Goal: Task Accomplishment & Management: Manage account settings

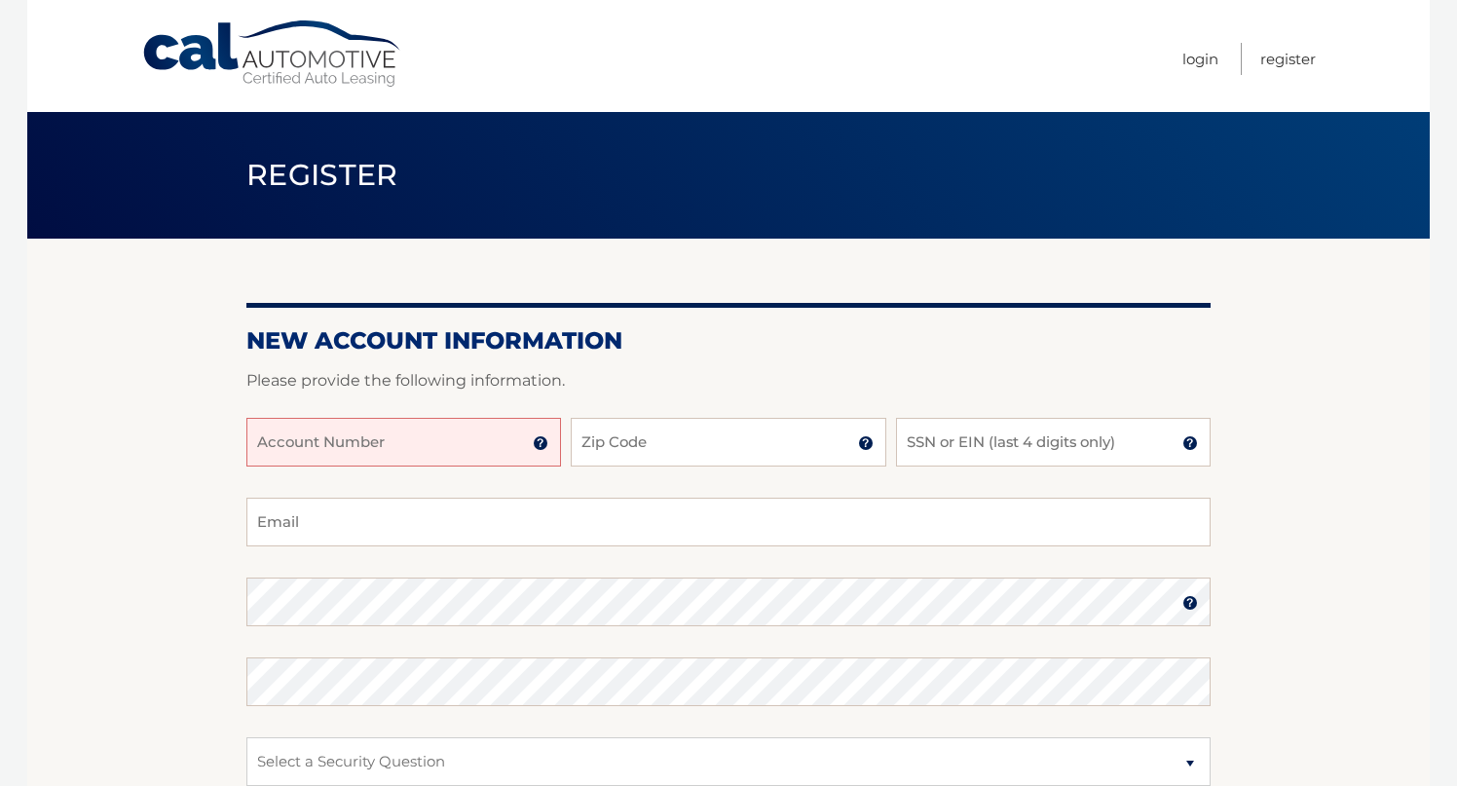
click at [544, 446] on img at bounding box center [541, 443] width 16 height 16
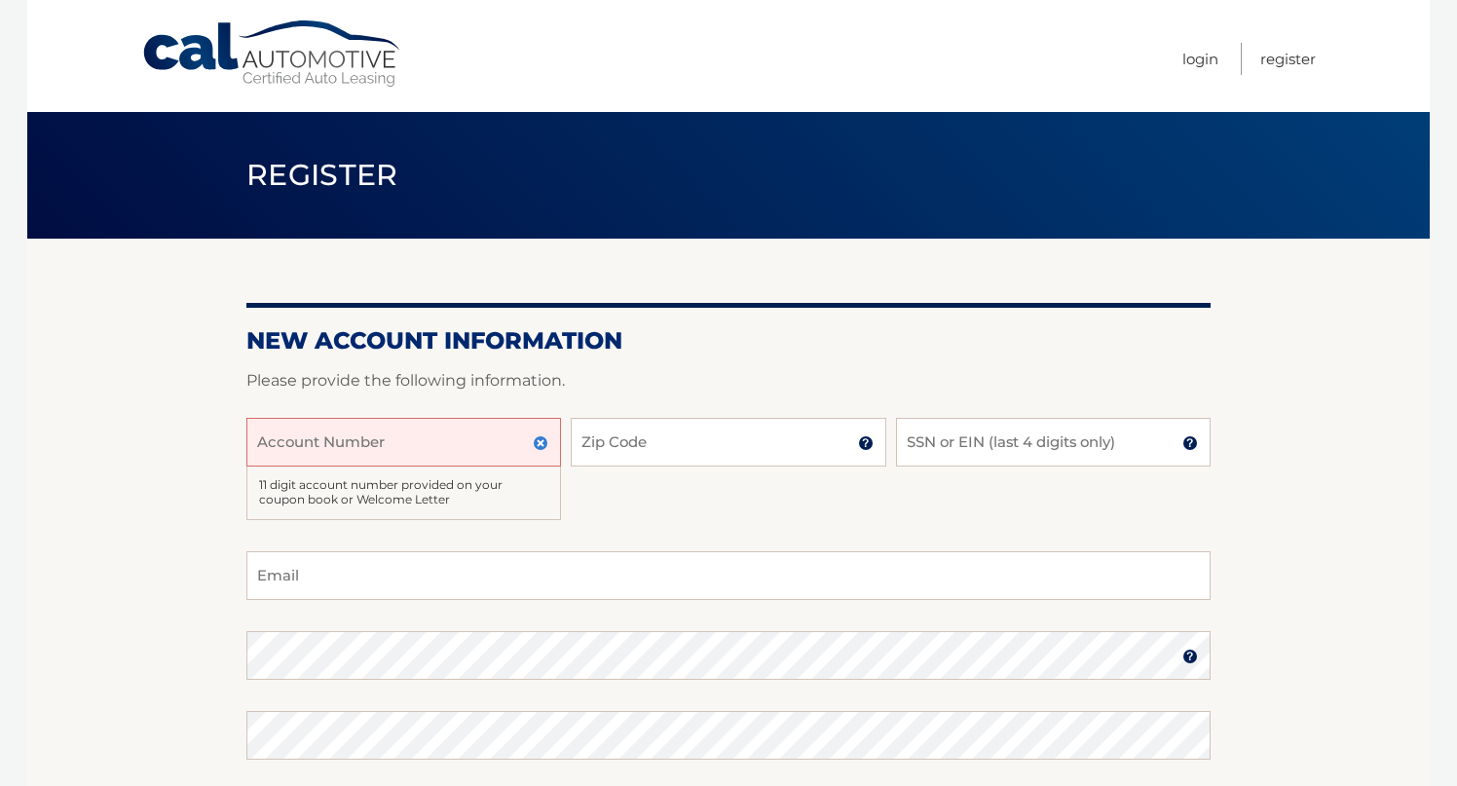
click at [361, 447] on input "Account Number" at bounding box center [403, 442] width 315 height 49
type input "44455985198"
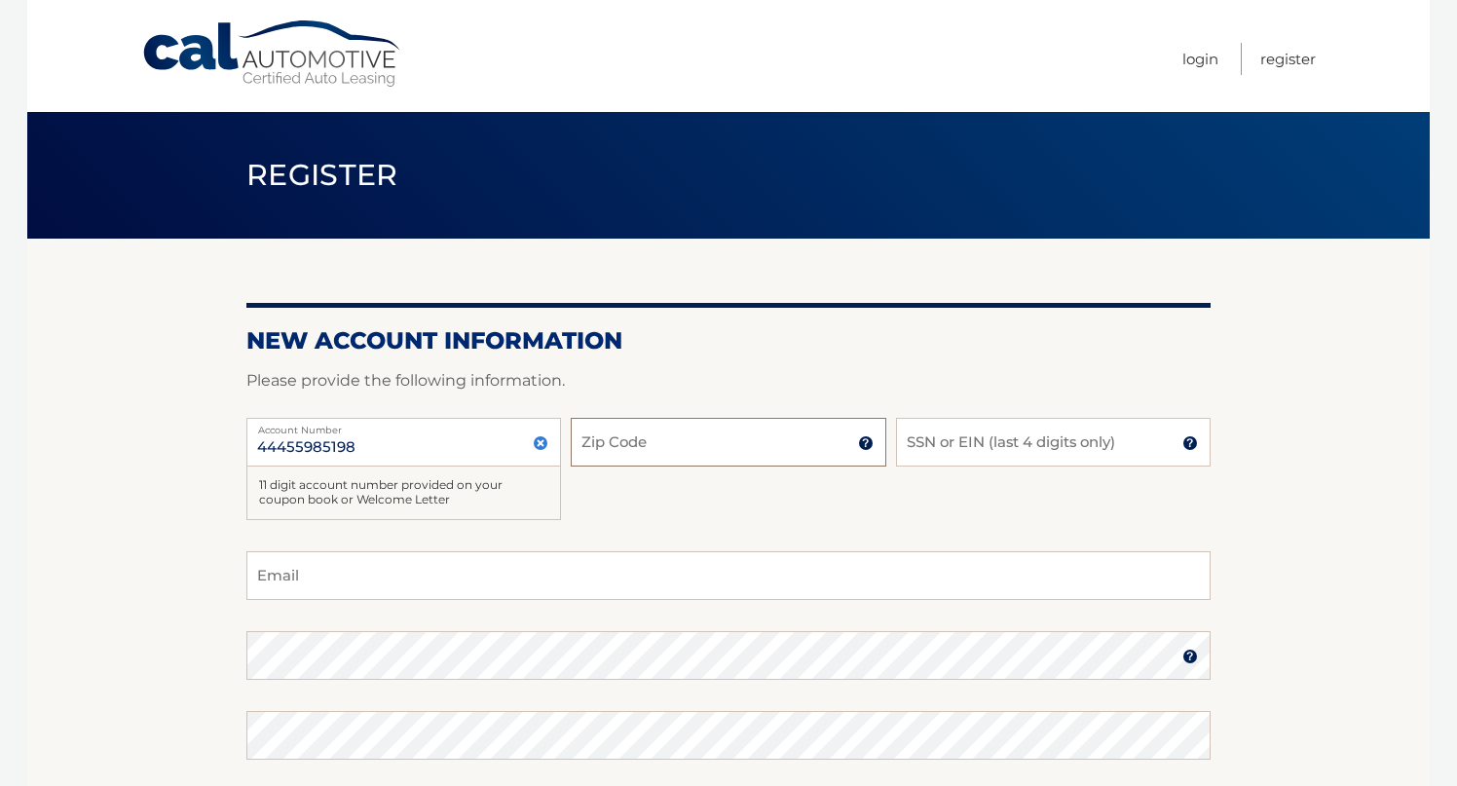
click at [643, 438] on input "Zip Code" at bounding box center [728, 442] width 315 height 49
type input "14450"
click at [1018, 445] on input "SSN or EIN (last 4 digits only)" at bounding box center [1053, 442] width 315 height 49
type input "7696"
click at [702, 579] on input "Email" at bounding box center [728, 575] width 964 height 49
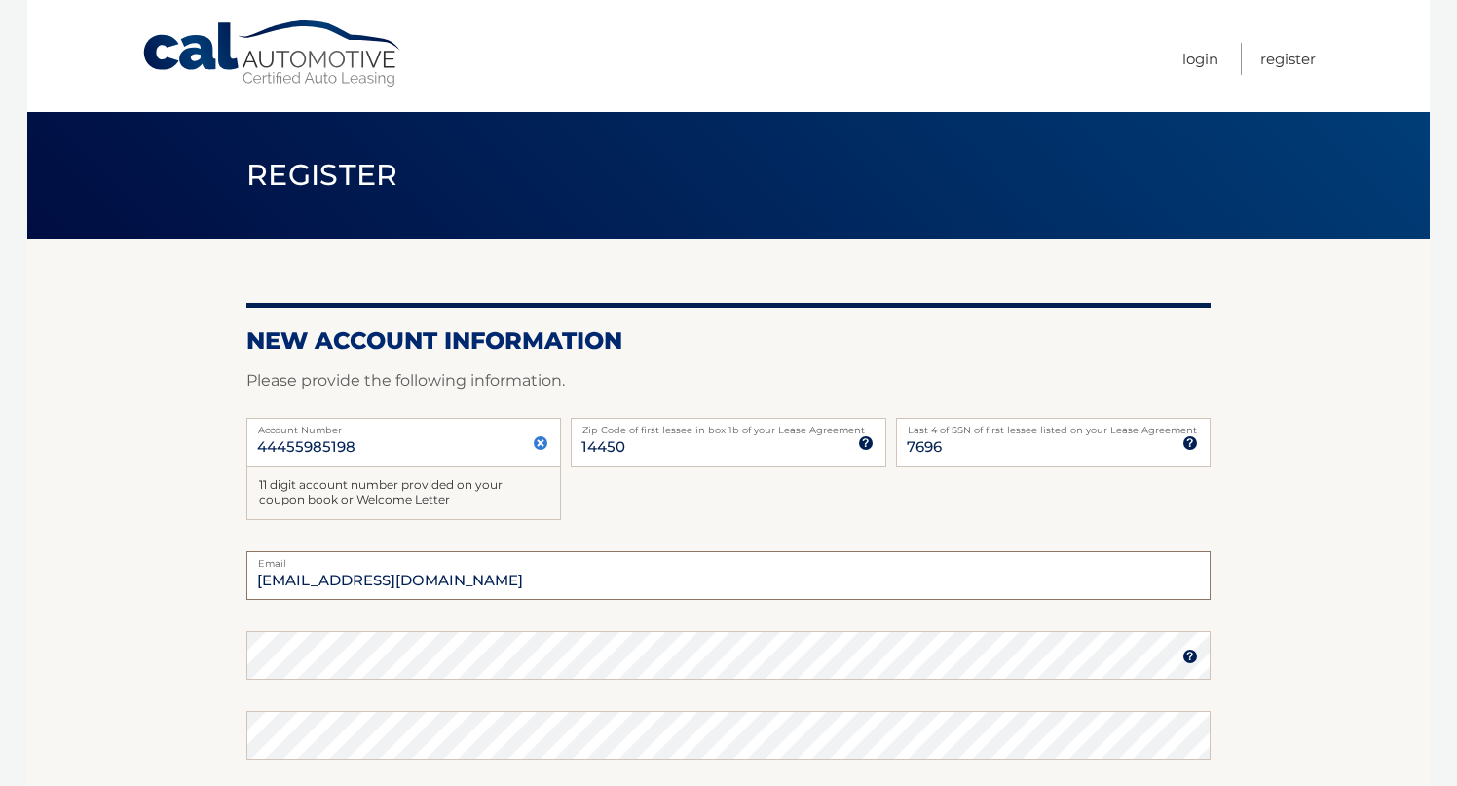
type input "vickieangie912@gmail.com"
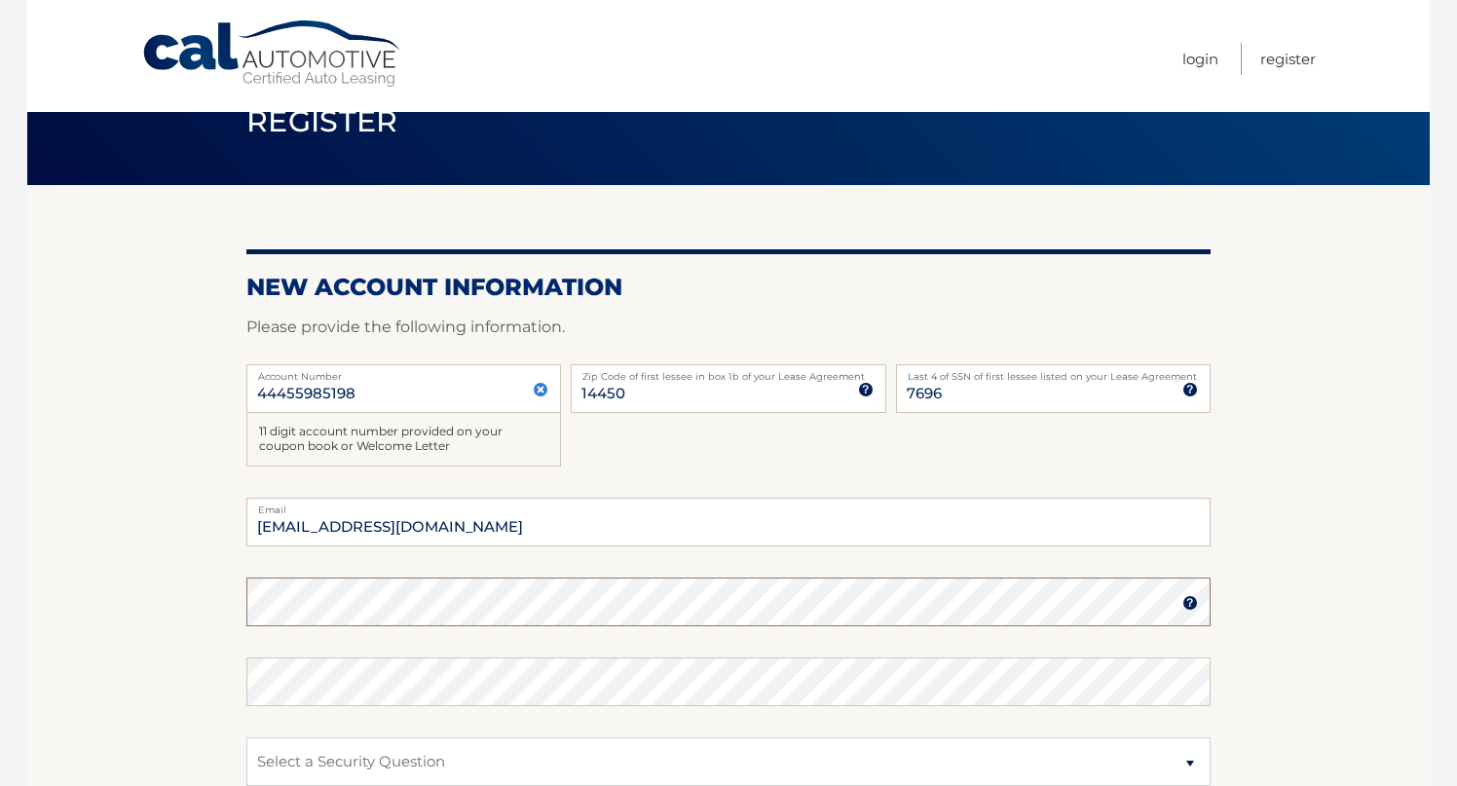
click at [0, 732] on com-1password-button at bounding box center [0, 732] width 0 height 0
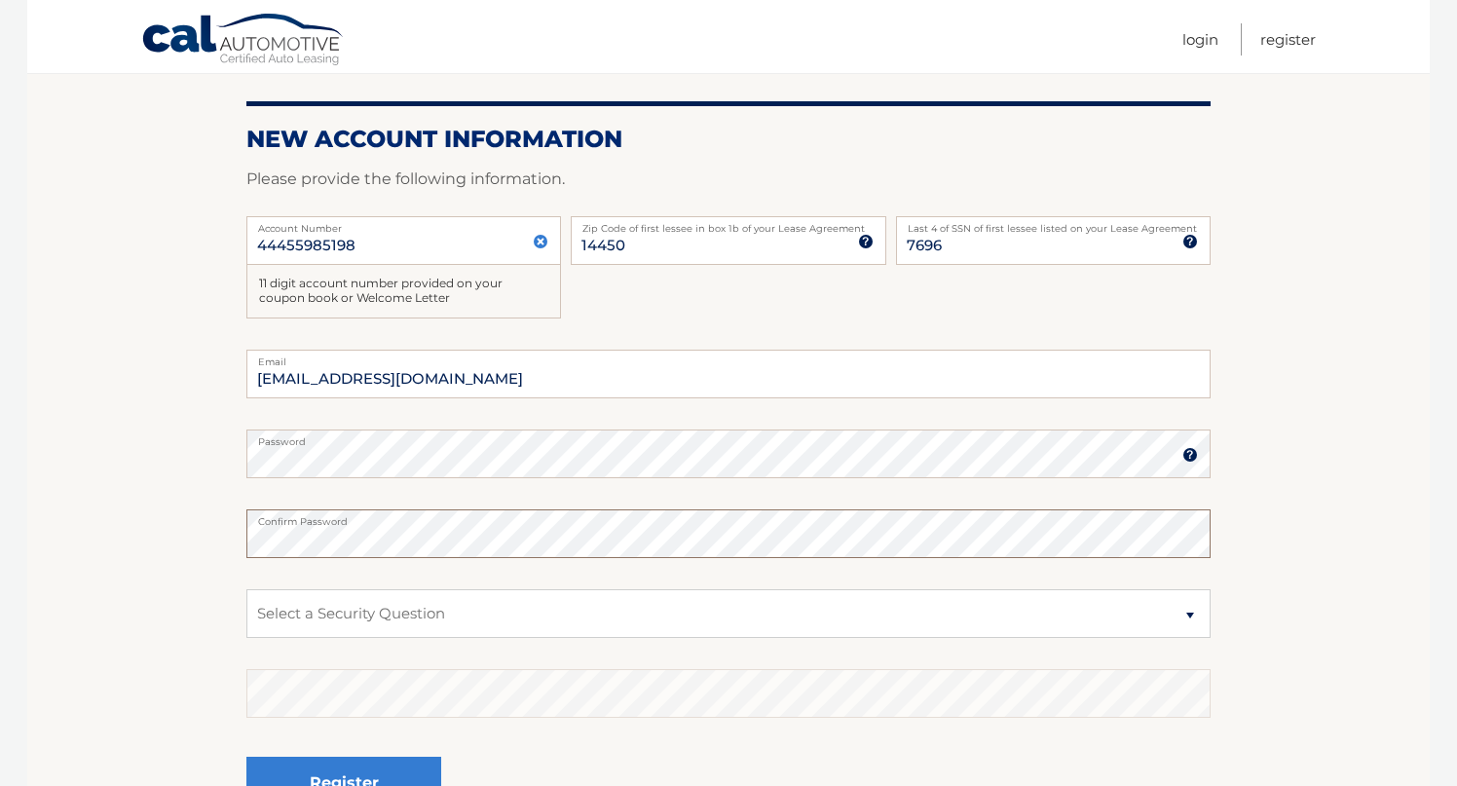
scroll to position [221, 0]
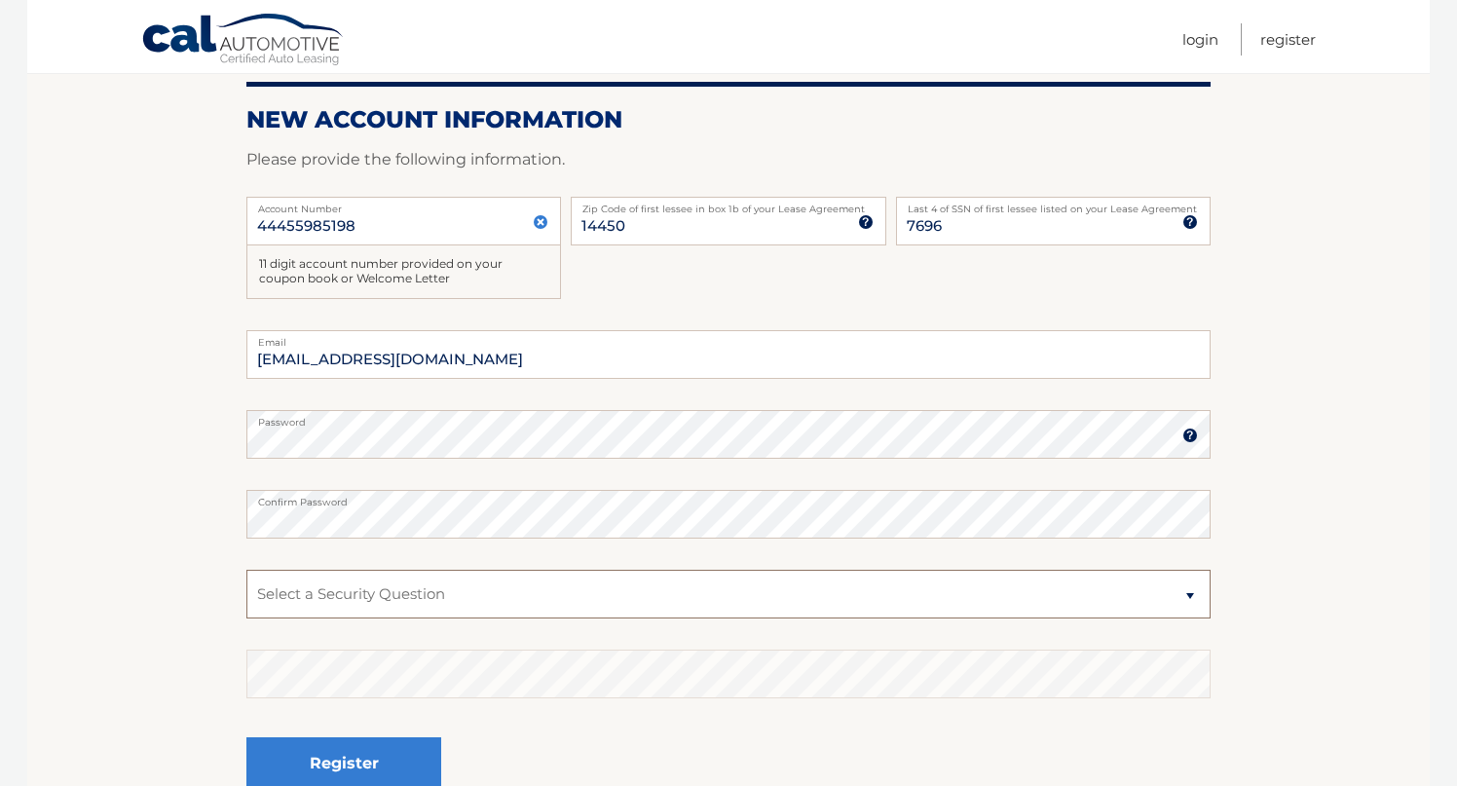
click at [496, 587] on select "Select a Security Question What was the name of your elementary school? What is…" at bounding box center [728, 594] width 964 height 49
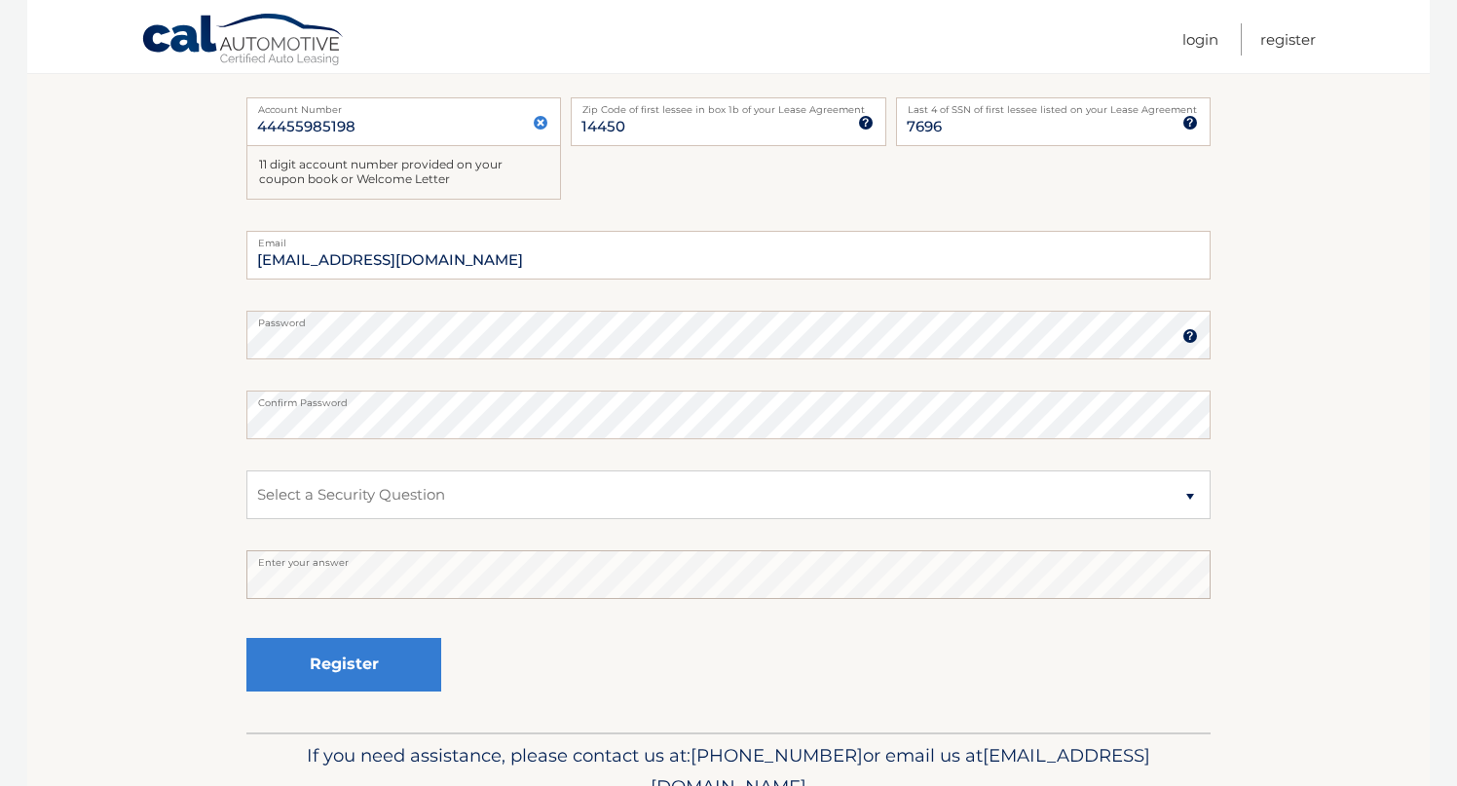
scroll to position [371, 0]
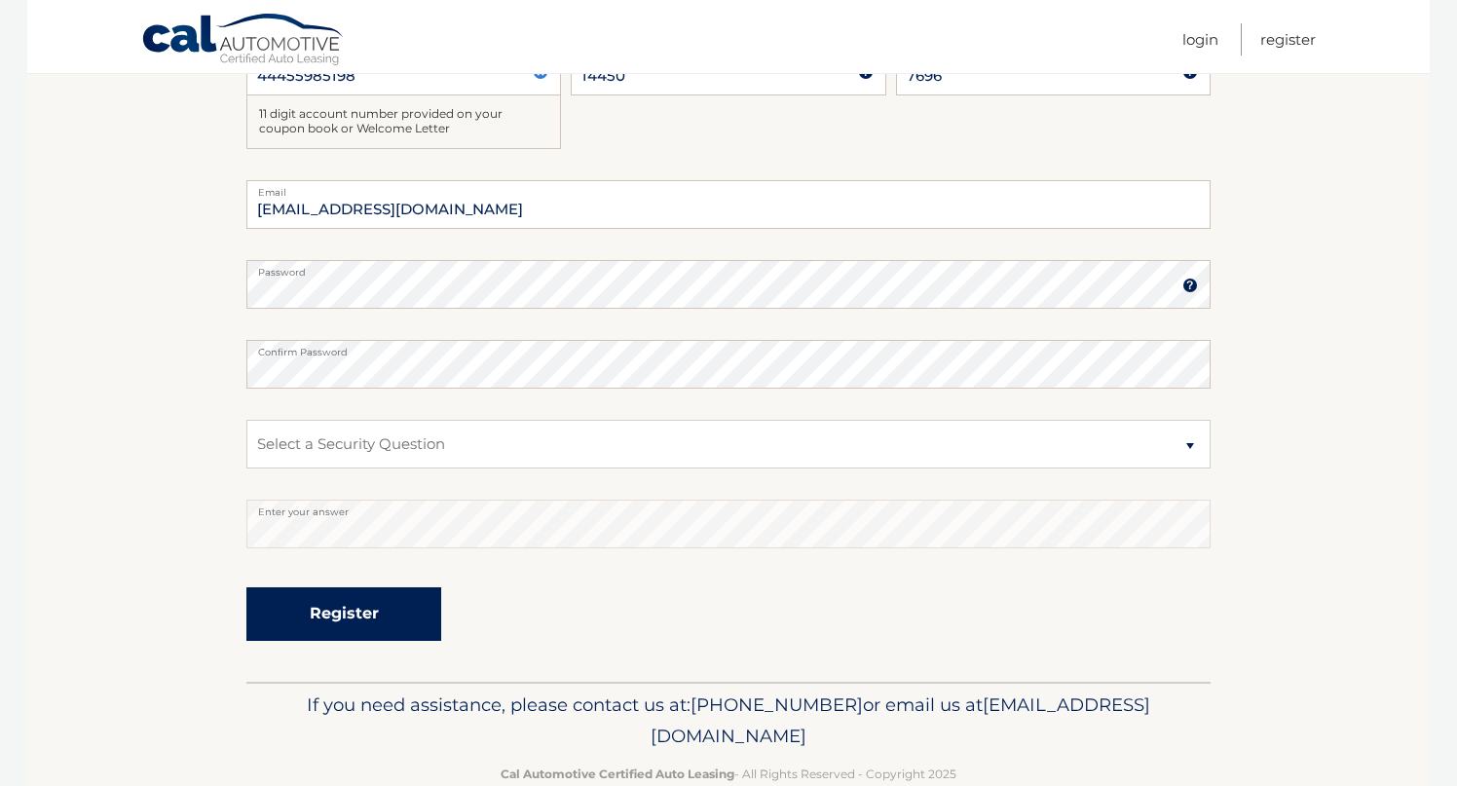
click at [357, 622] on button "Register" at bounding box center [343, 614] width 195 height 54
click at [444, 436] on select "Select a Security Question What was the name of your elementary school? What is…" at bounding box center [728, 444] width 964 height 49
select select "2"
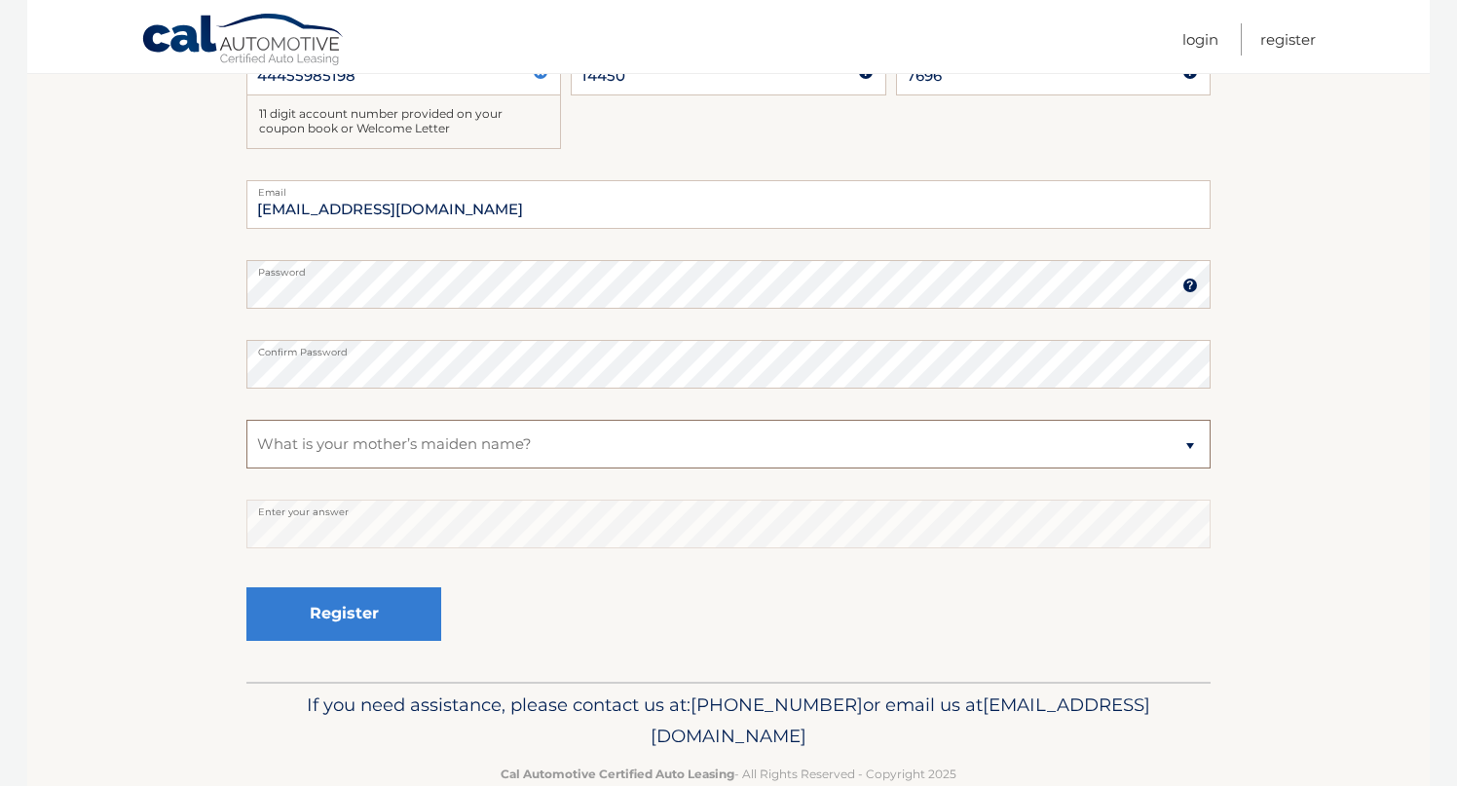
click at [246, 420] on select "Select a Security Question What was the name of your elementary school? What is…" at bounding box center [728, 444] width 964 height 49
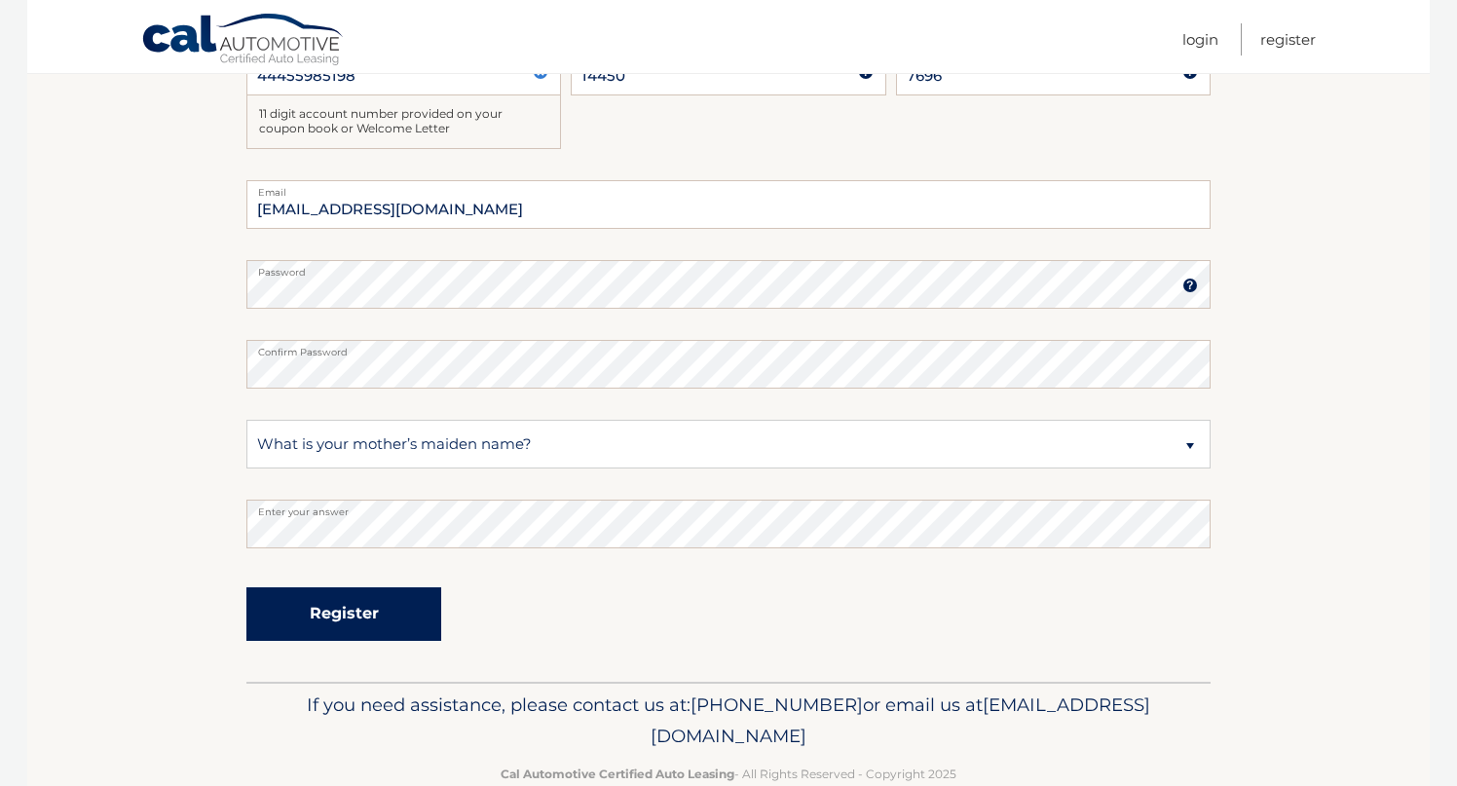
click at [366, 619] on button "Register" at bounding box center [343, 614] width 195 height 54
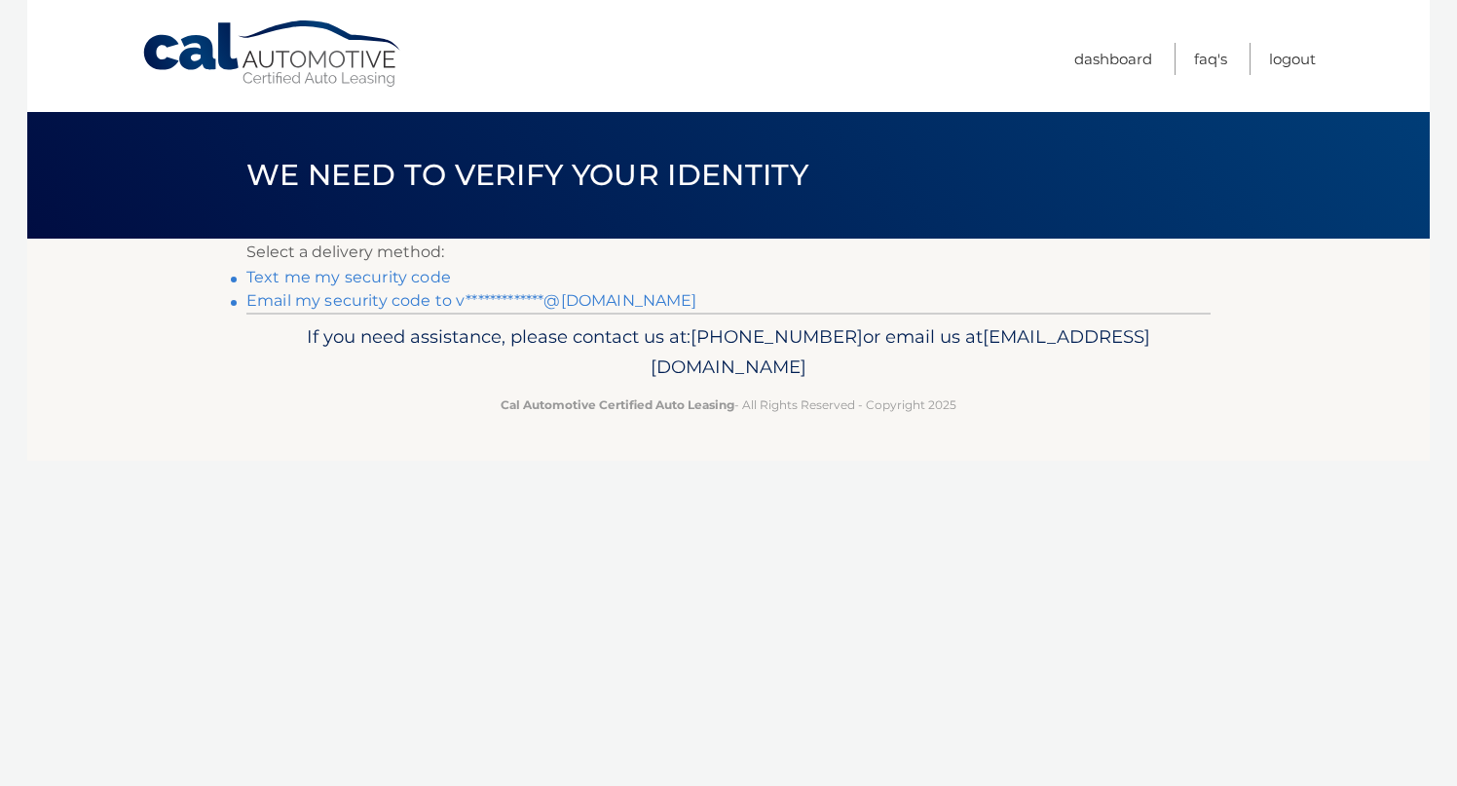
click at [423, 280] on link "Text me my security code" at bounding box center [348, 277] width 205 height 19
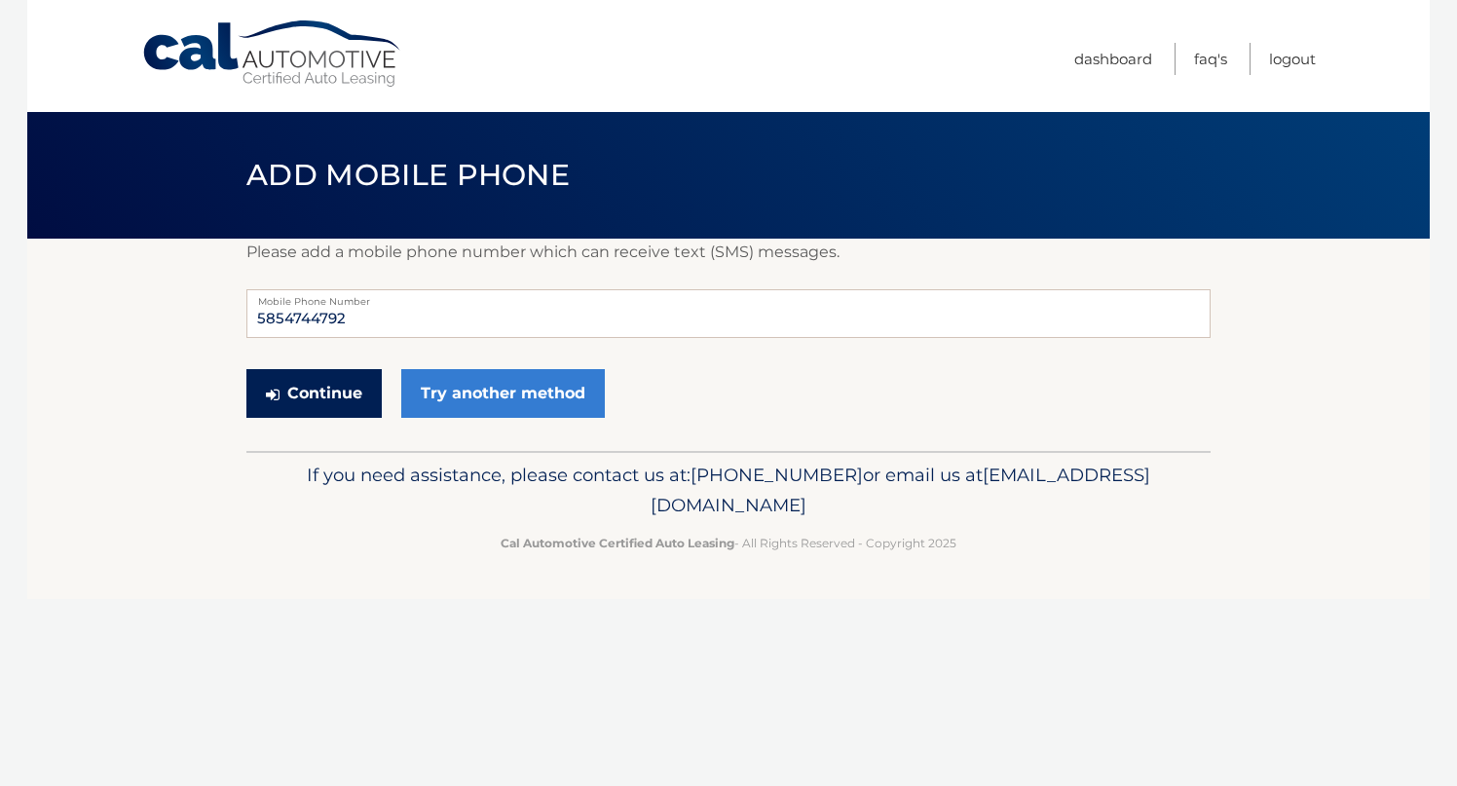
click at [350, 394] on button "Continue" at bounding box center [313, 393] width 135 height 49
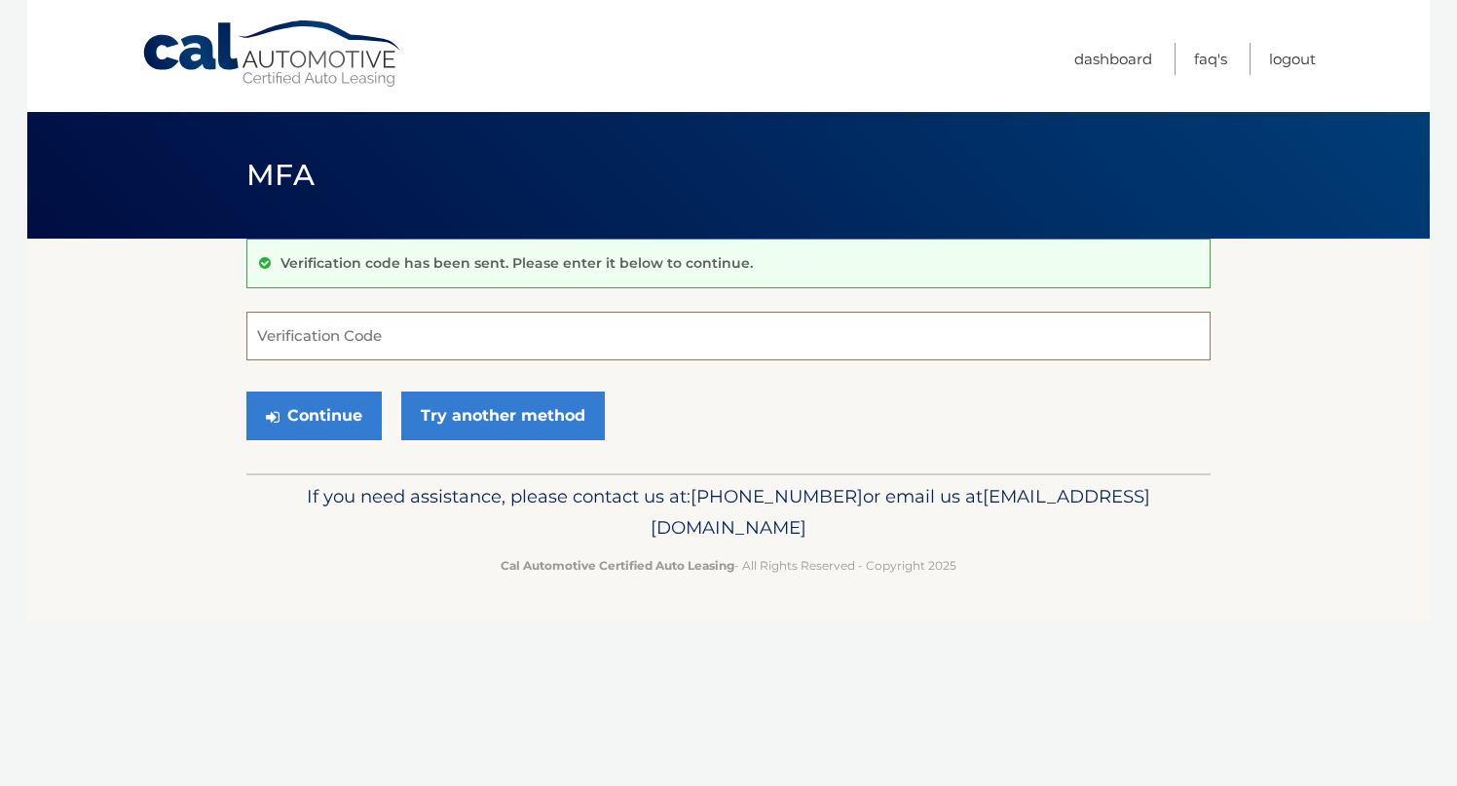
click at [364, 332] on input "Verification Code" at bounding box center [728, 336] width 964 height 49
type input "946709"
click at [623, 379] on form "946709 Verification Code Continue Try another method" at bounding box center [728, 381] width 964 height 138
click at [336, 422] on button "Continue" at bounding box center [313, 416] width 135 height 49
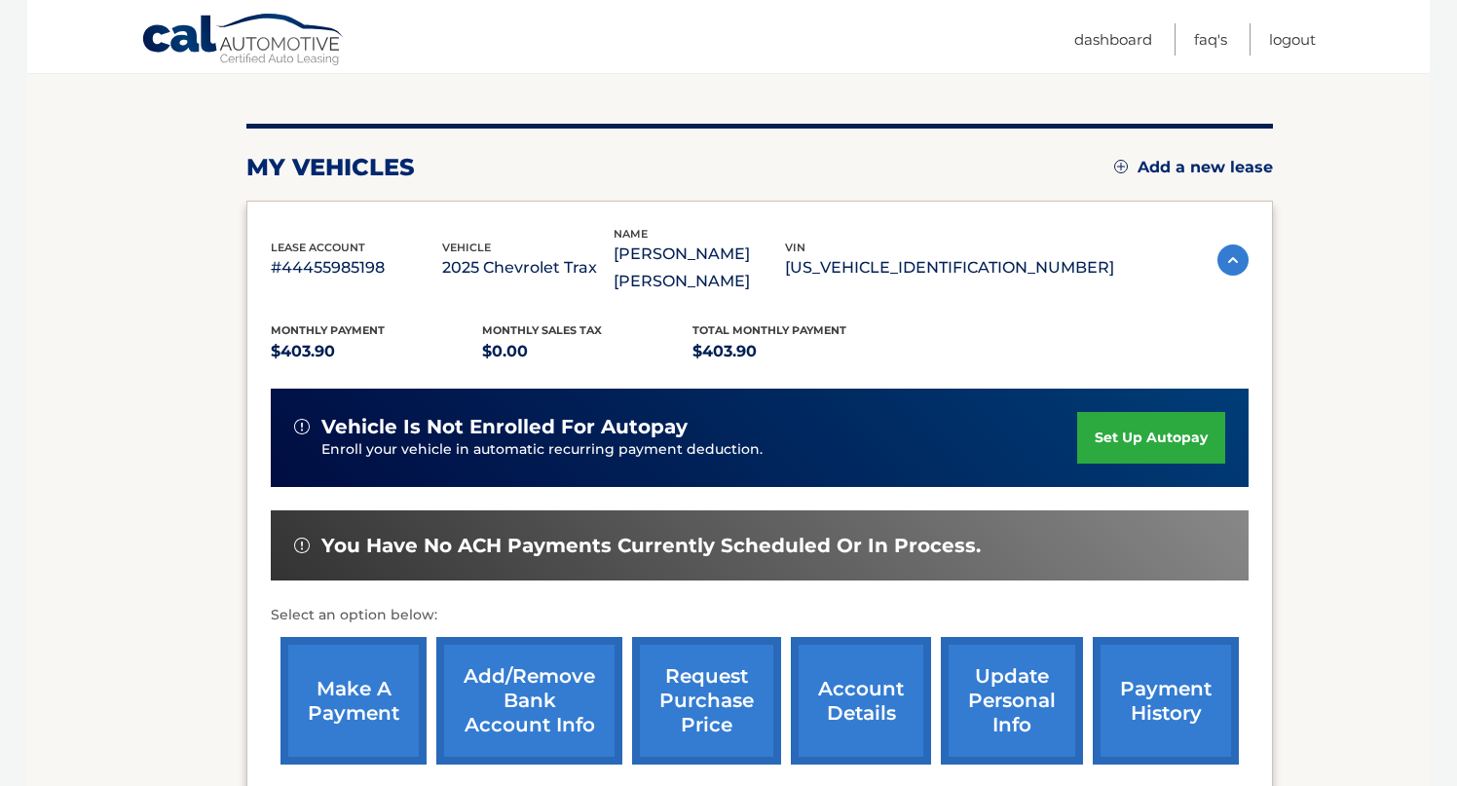
scroll to position [205, 0]
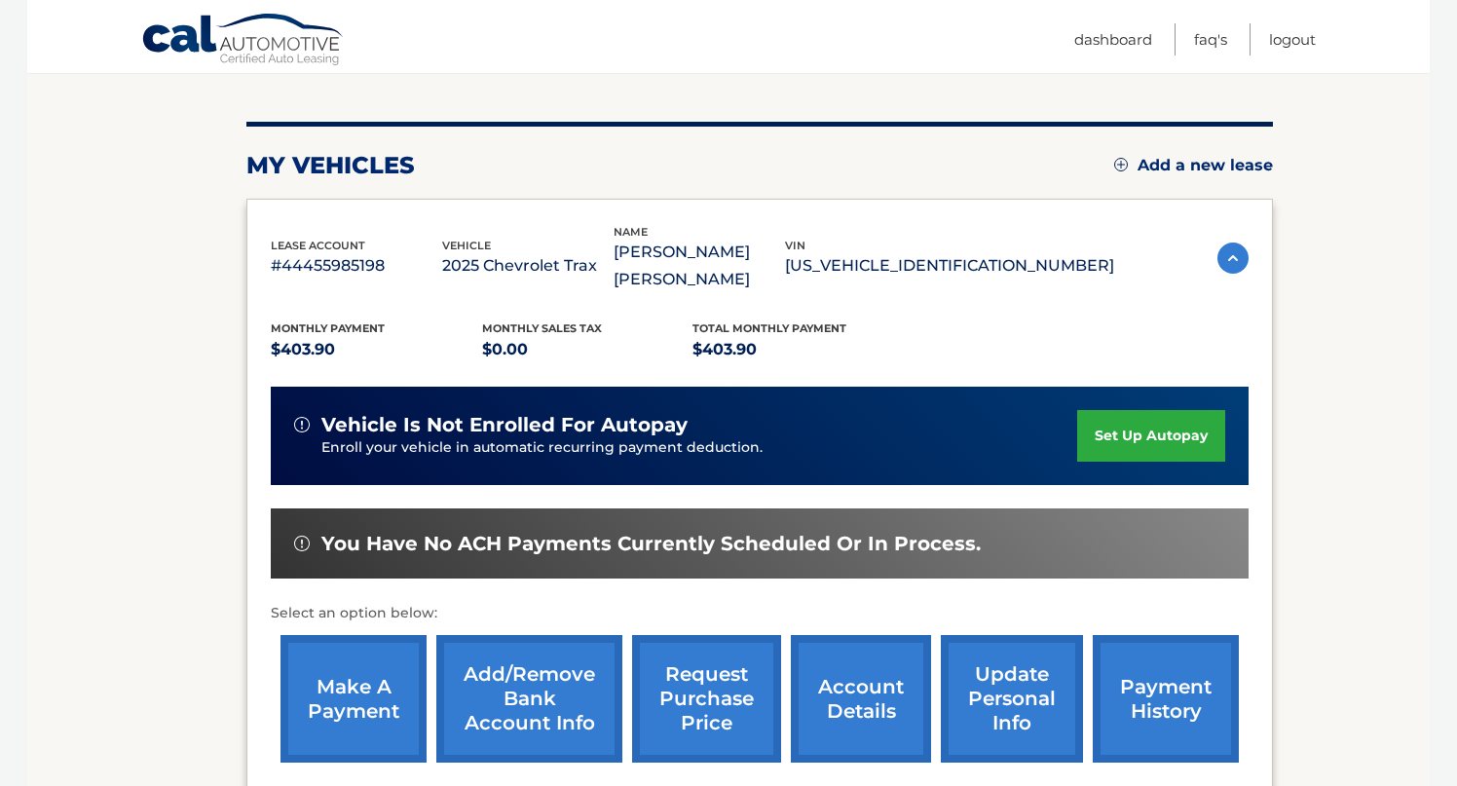
click at [1115, 410] on link "set up autopay" at bounding box center [1151, 436] width 148 height 52
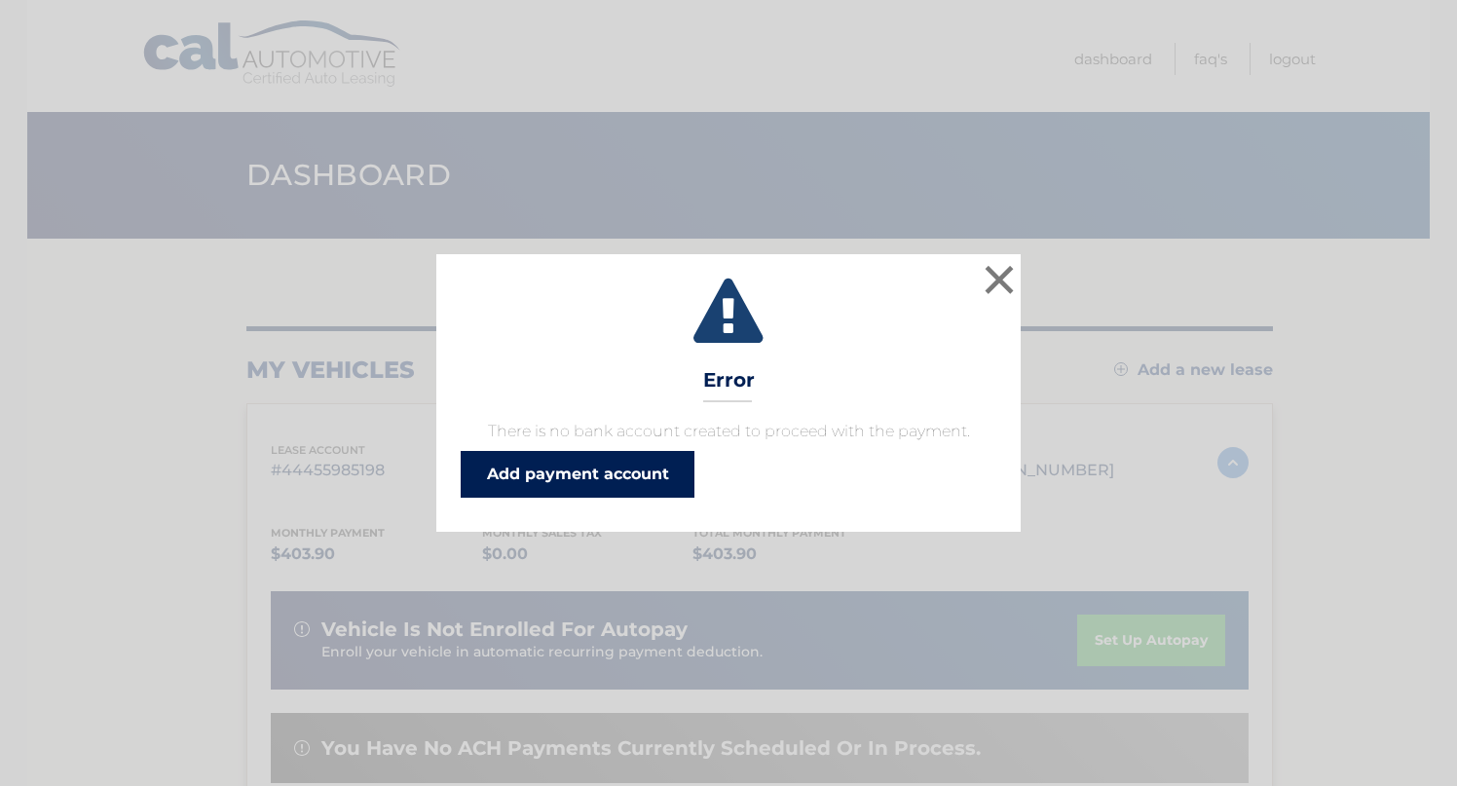
click at [543, 456] on link "Add payment account" at bounding box center [578, 474] width 234 height 47
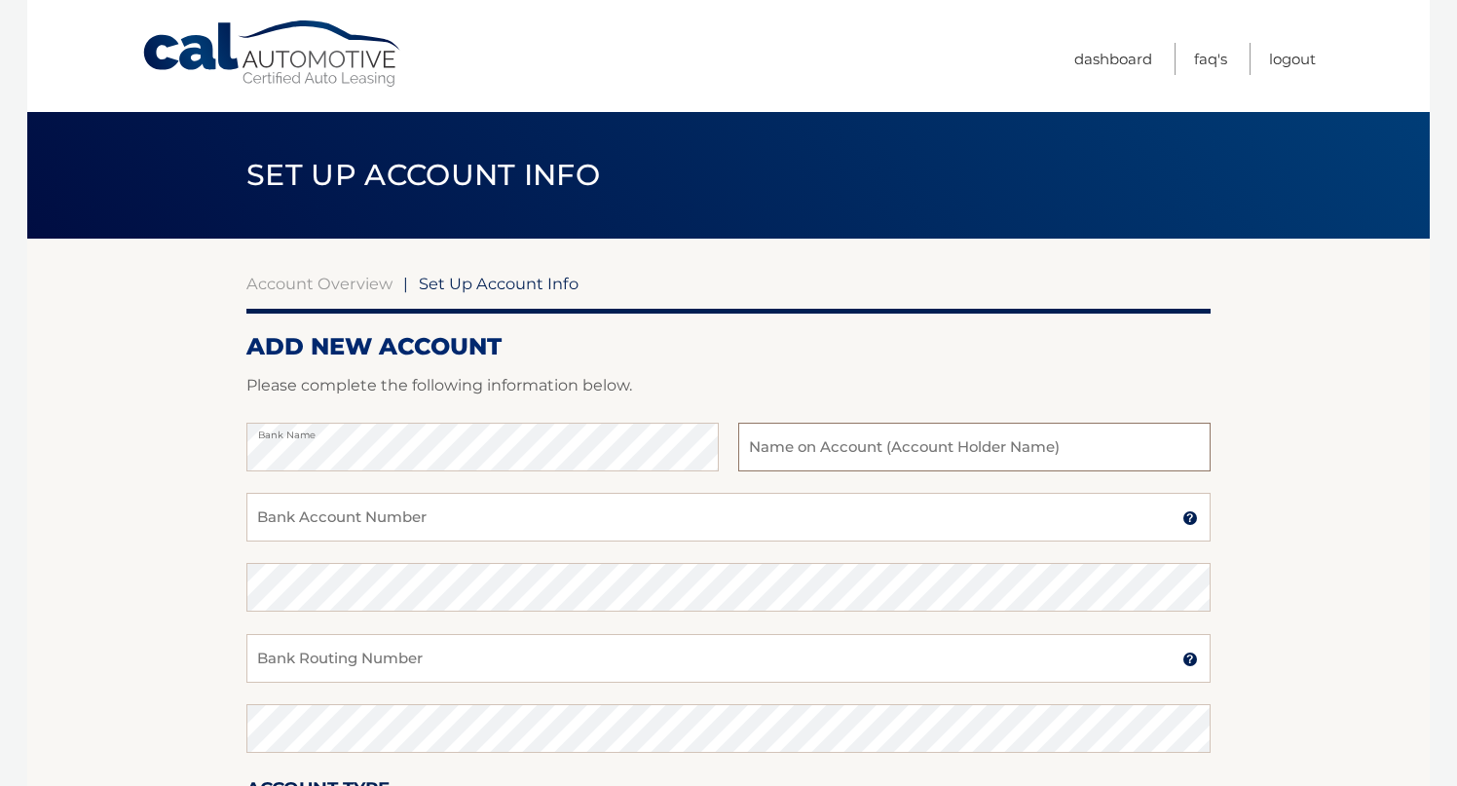
click at [844, 450] on input "text" at bounding box center [974, 447] width 472 height 49
type input "[PERSON_NAME] [PERSON_NAME]"
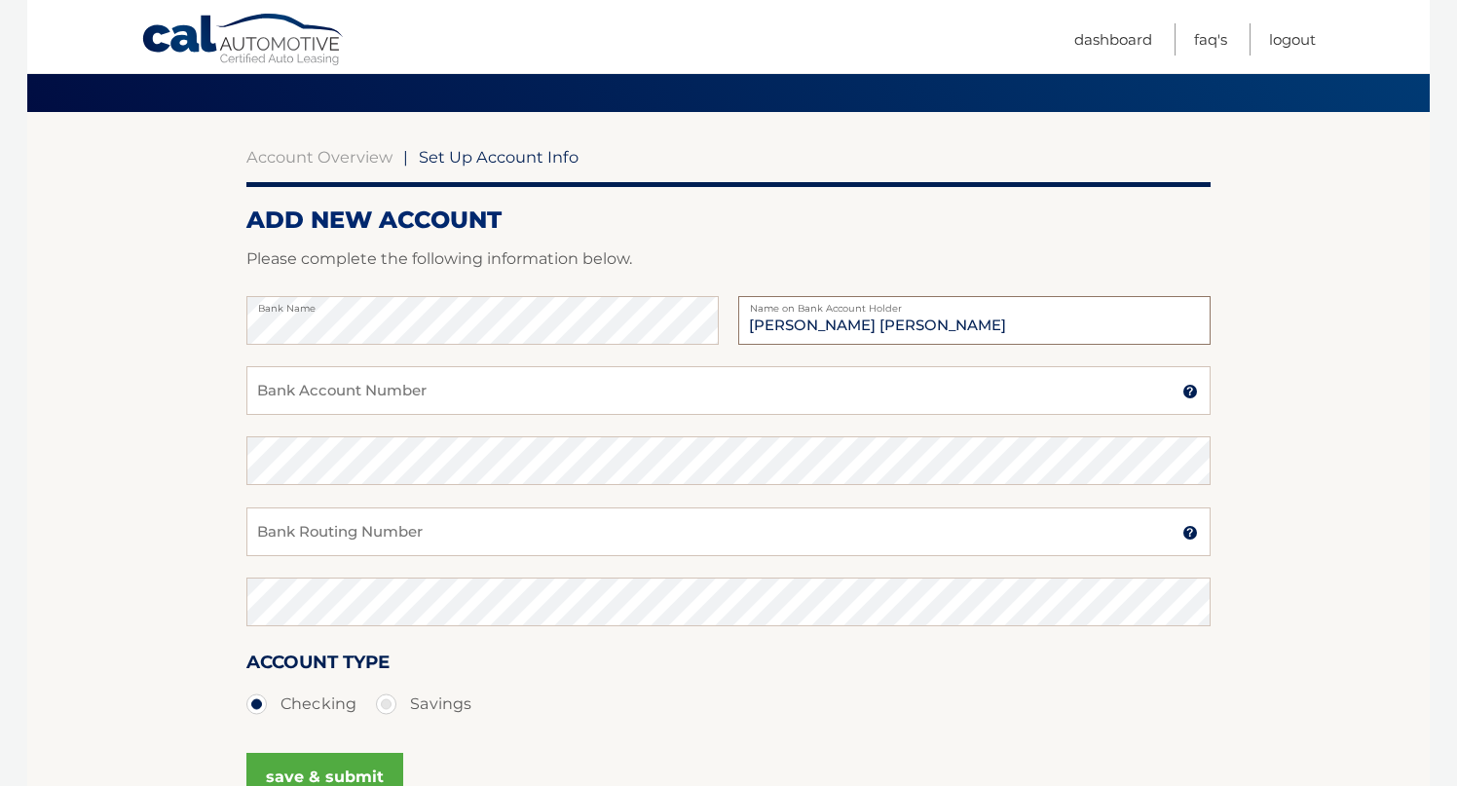
scroll to position [149, 0]
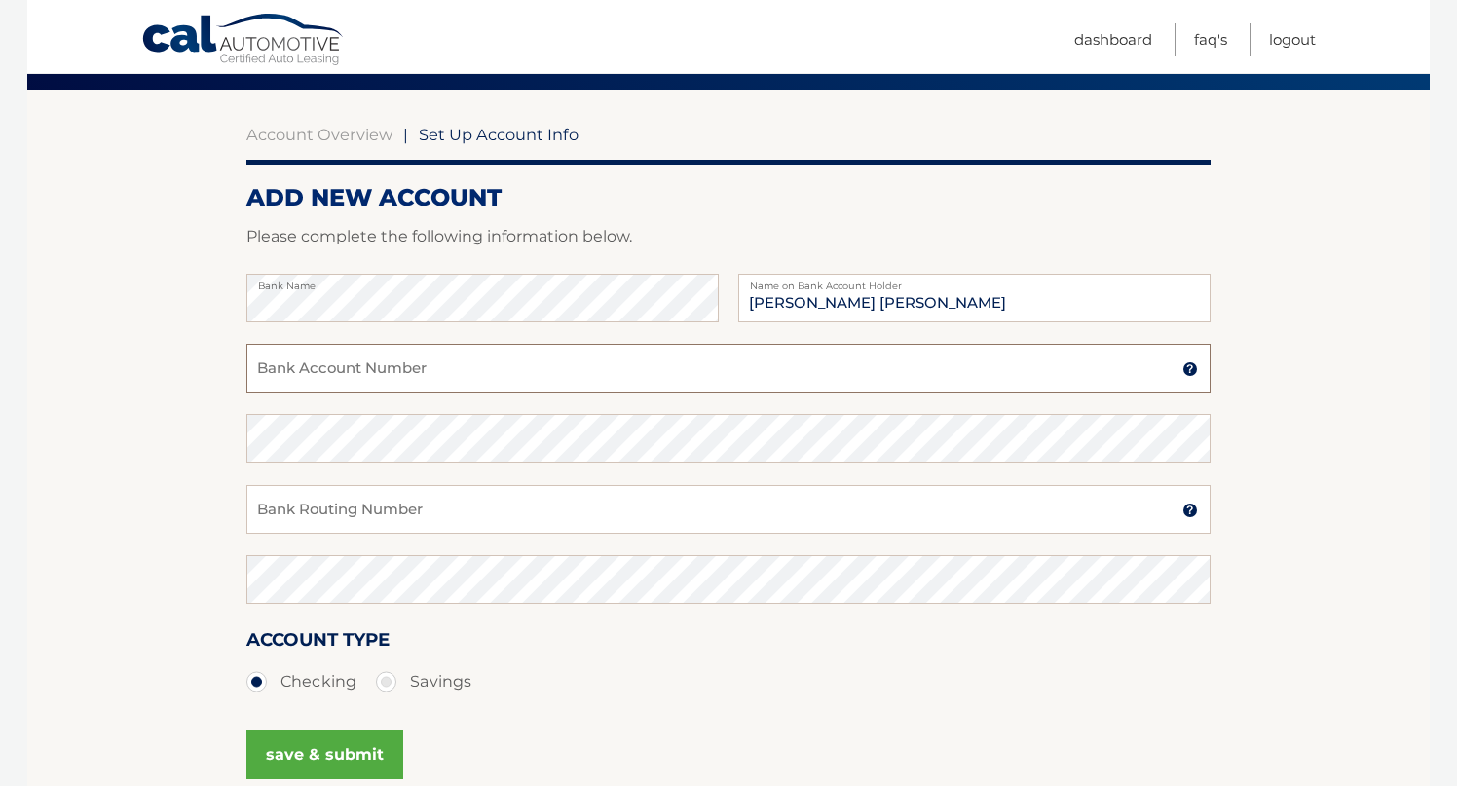
click at [518, 383] on input "Bank Account Number" at bounding box center [728, 368] width 964 height 49
paste input "471853619"
type input "471853619"
click at [624, 495] on input "Bank Routing Number" at bounding box center [728, 509] width 964 height 49
paste input "022300173"
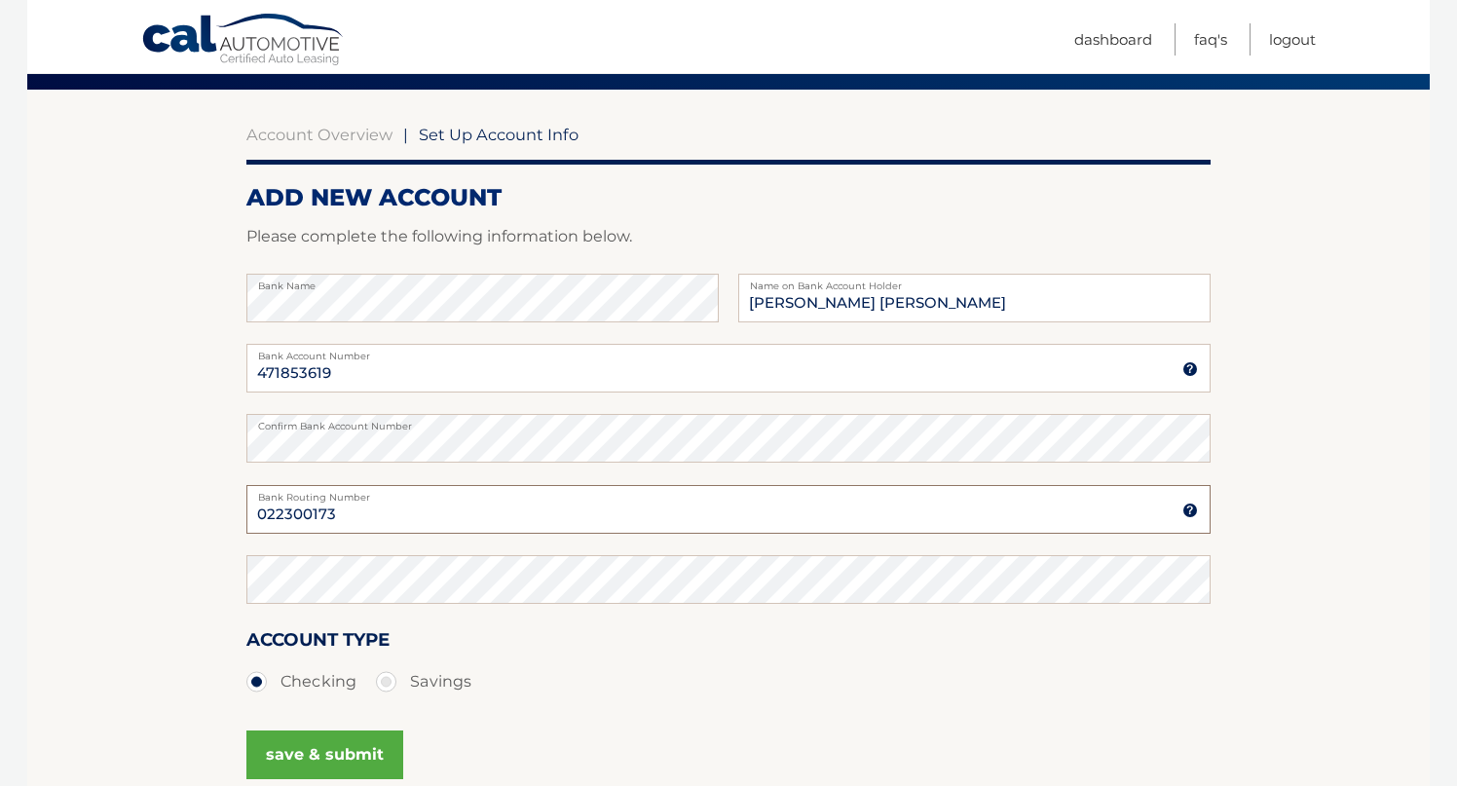
type input "022300173"
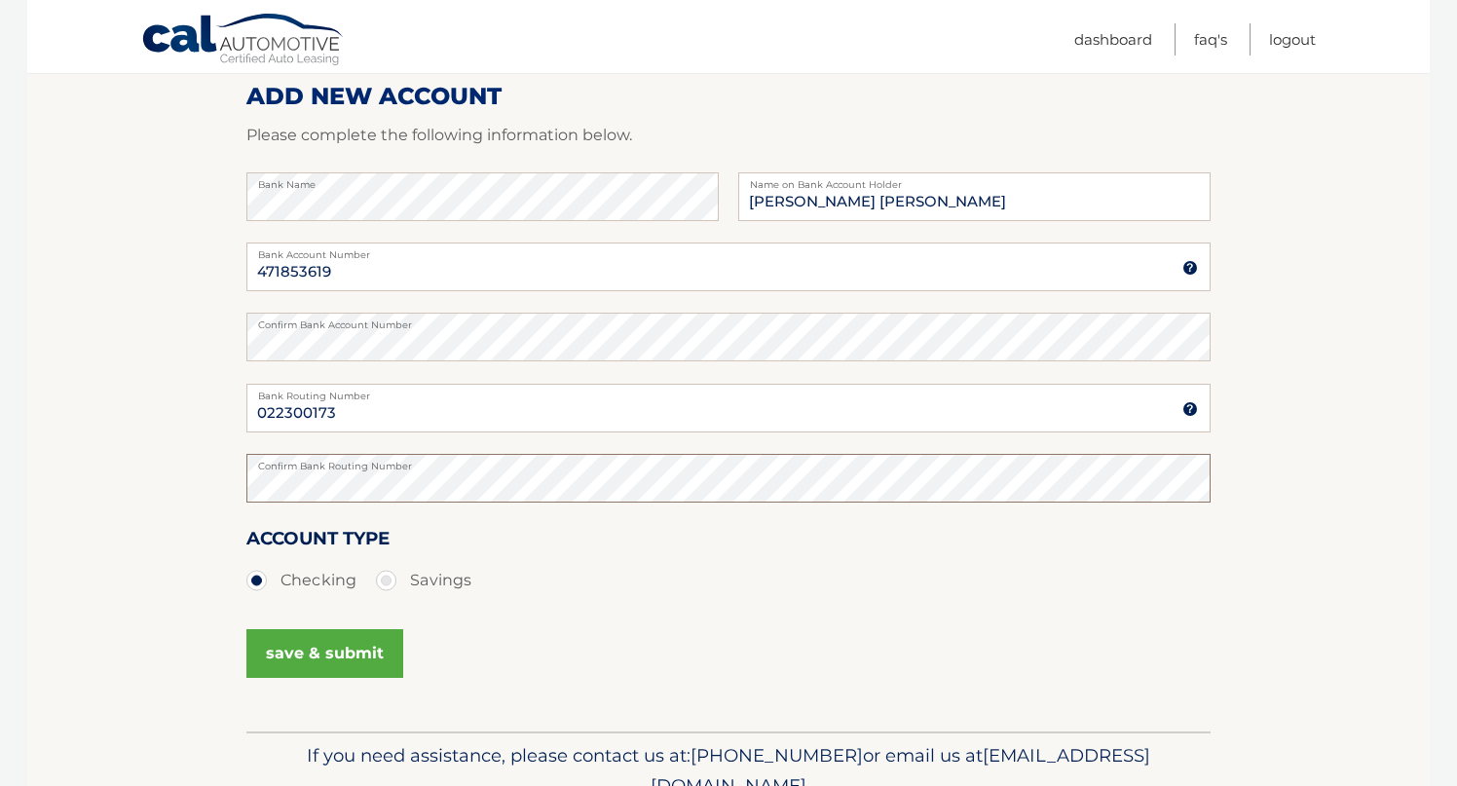
scroll to position [253, 0]
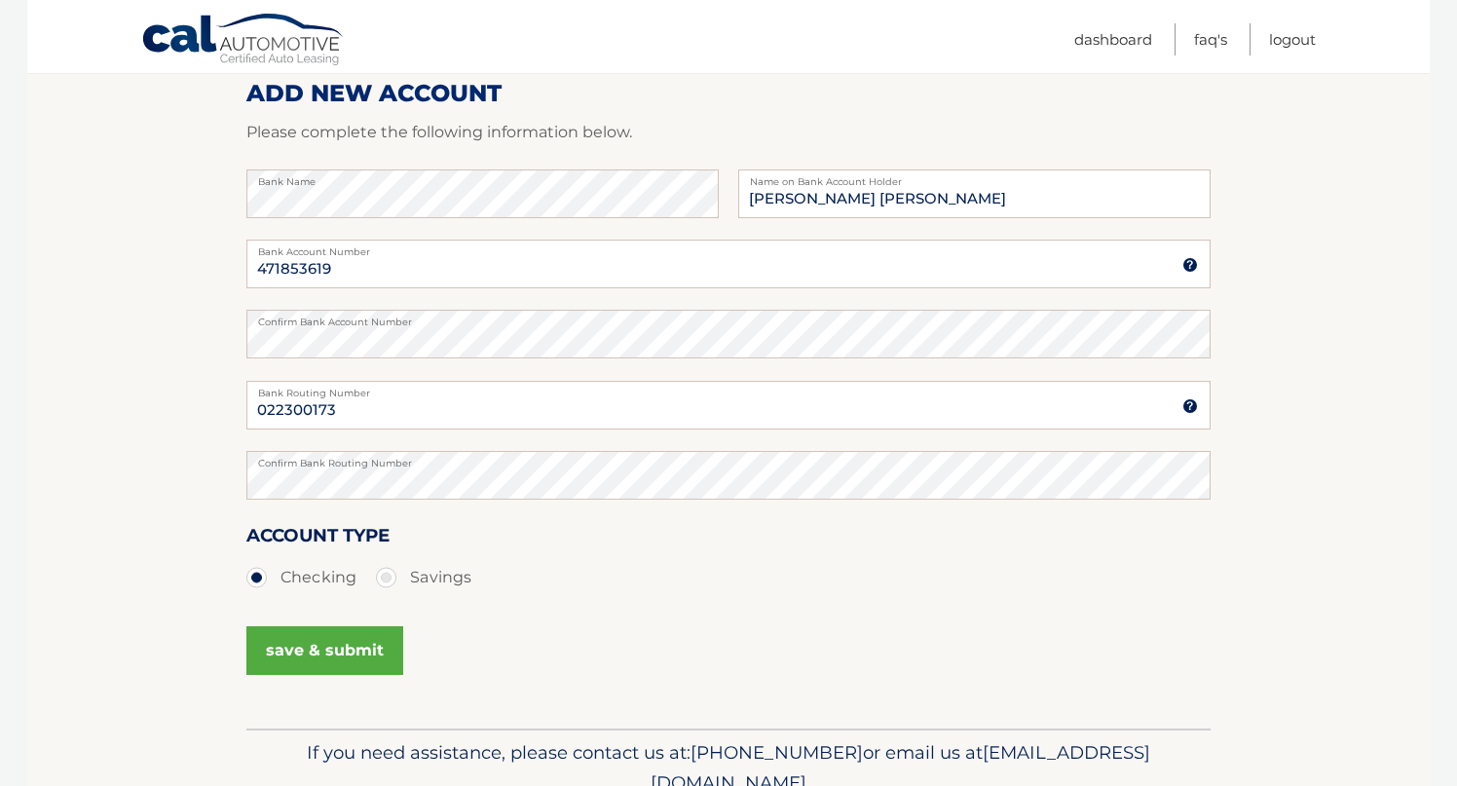
click at [323, 656] on button "save & submit" at bounding box center [324, 650] width 157 height 49
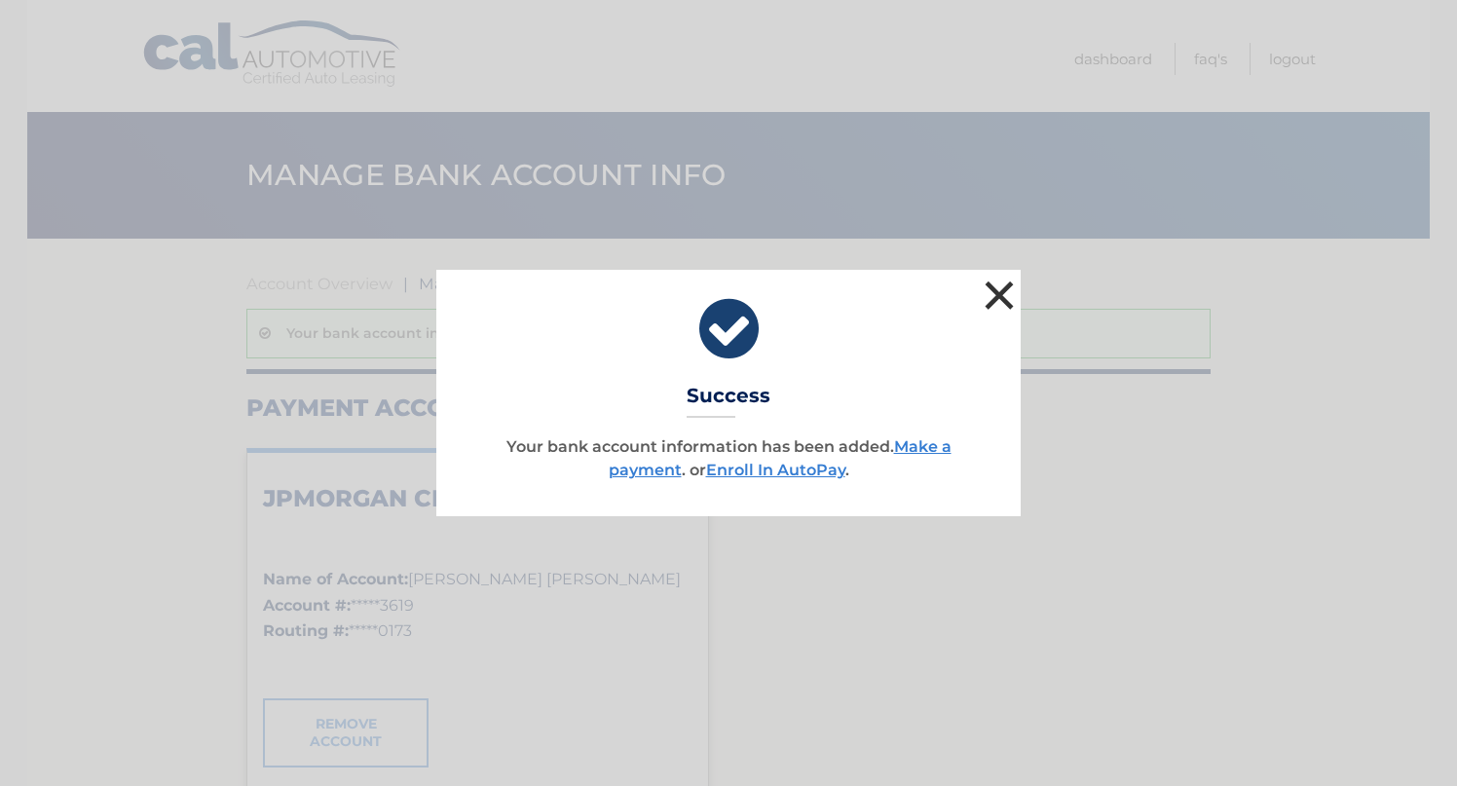
click at [999, 281] on button "×" at bounding box center [999, 295] width 39 height 39
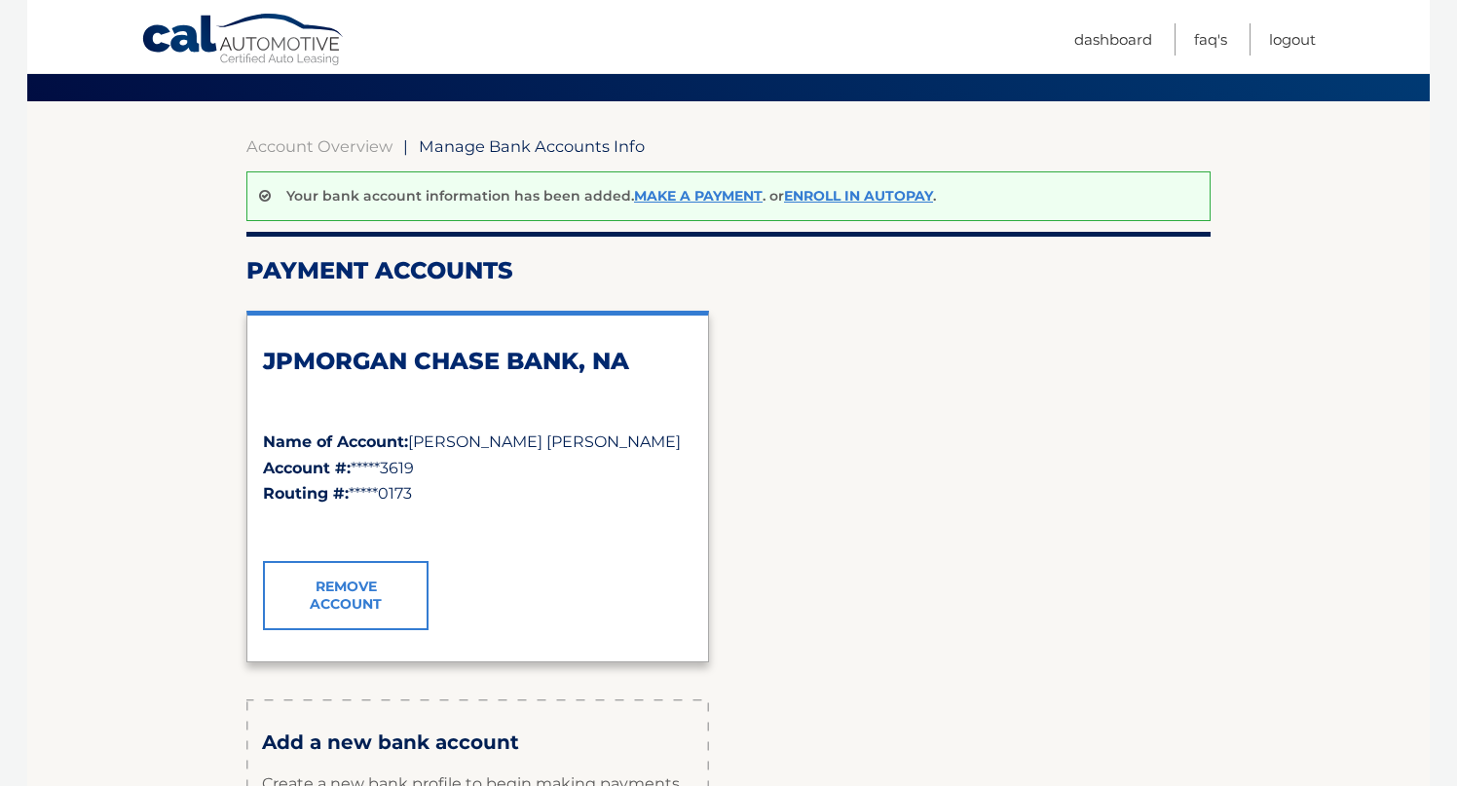
scroll to position [79, 0]
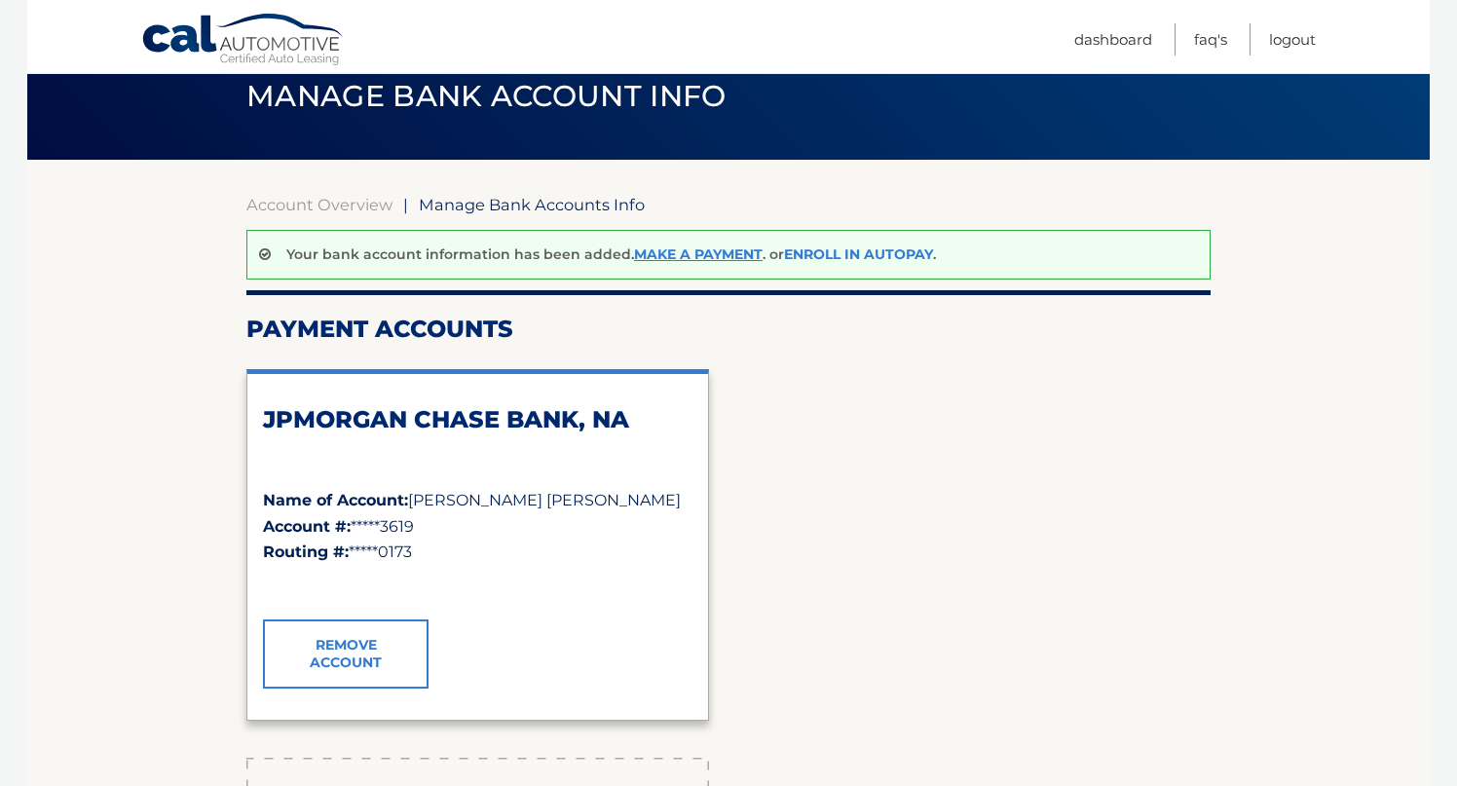
click at [820, 251] on link "Enroll In AutoPay" at bounding box center [858, 254] width 149 height 18
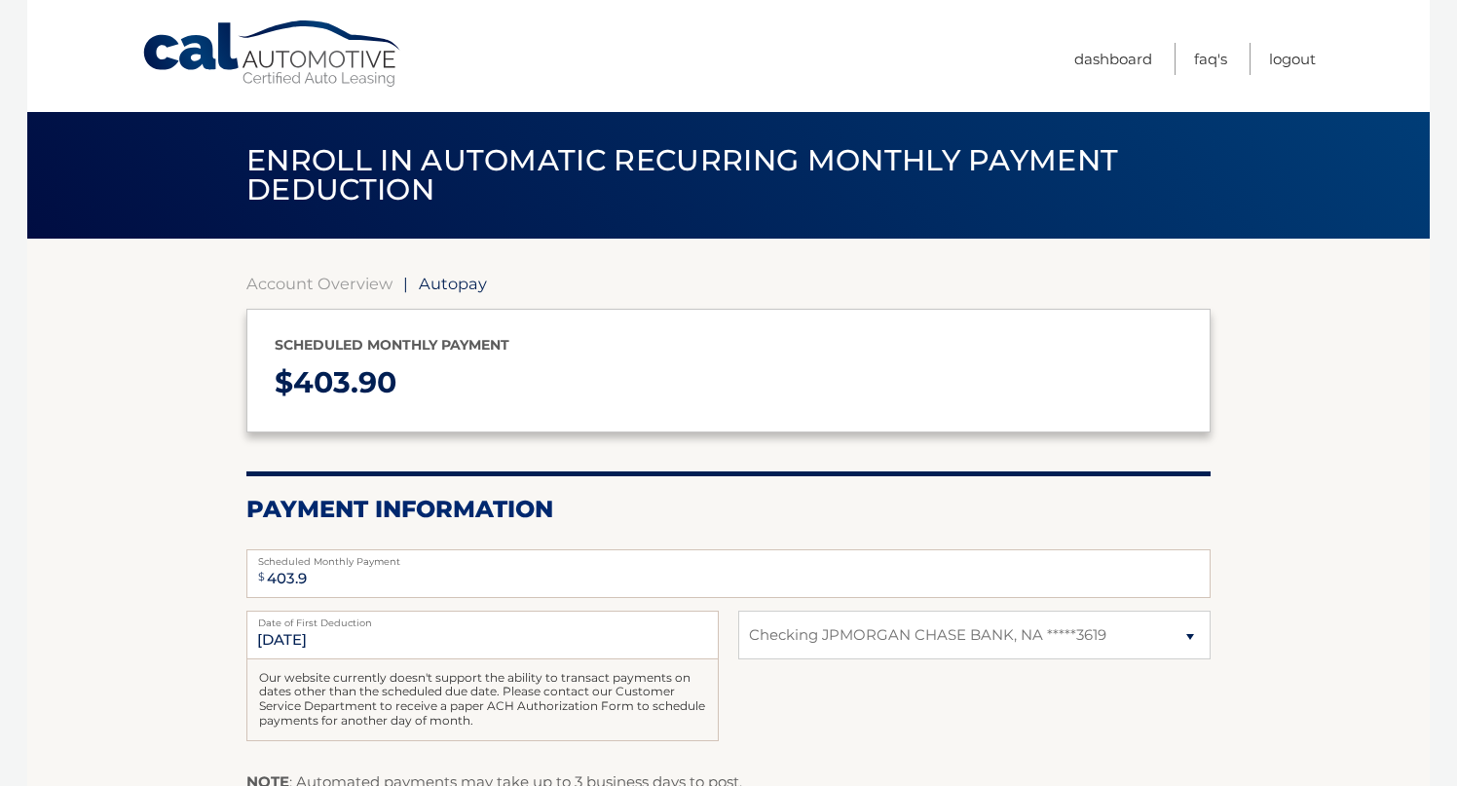
select select "ZTg5ODVmOGMtYTk5OC00ZDBhLWIwNjQtMjdkZjJmZWFiNmIw"
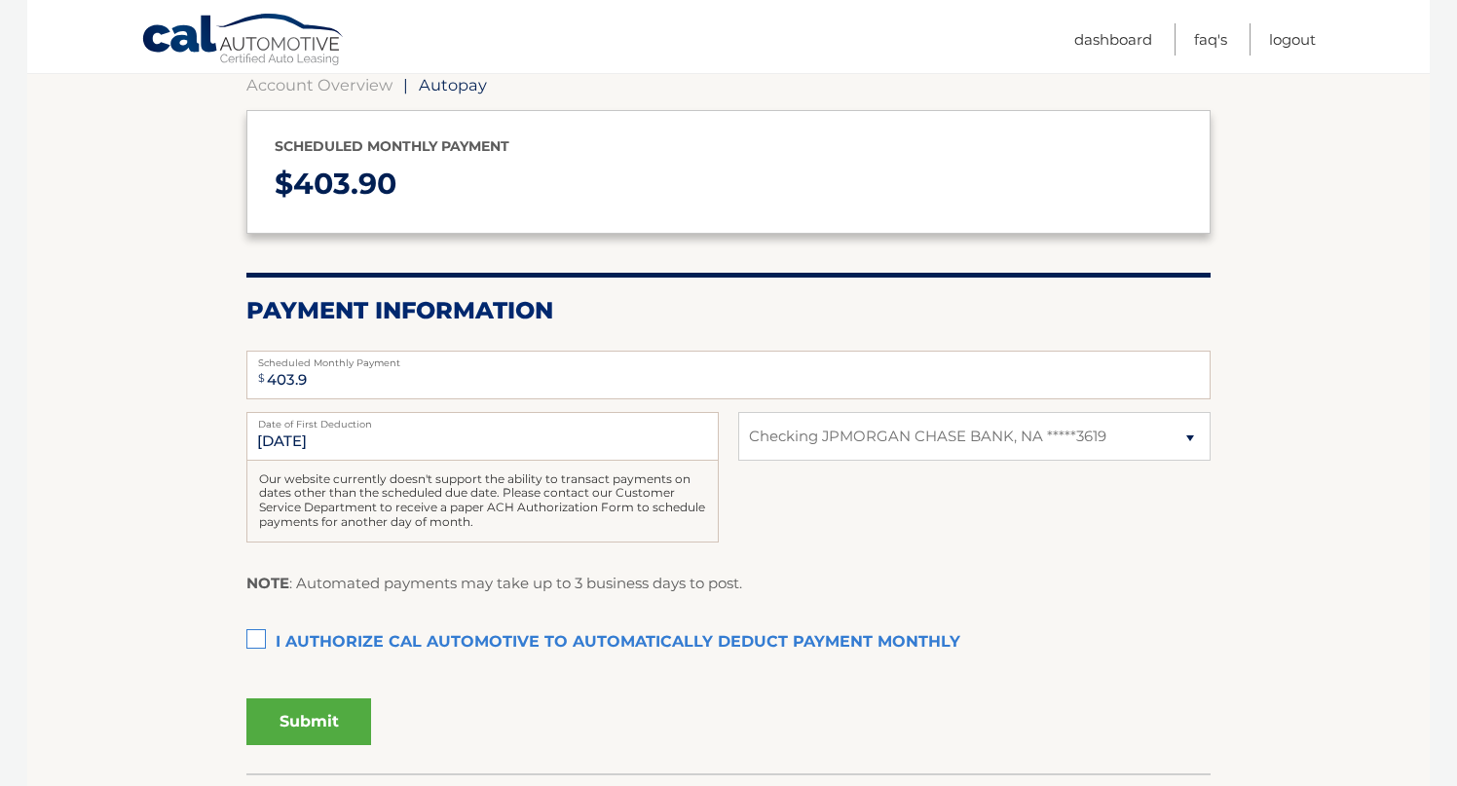
scroll to position [202, 0]
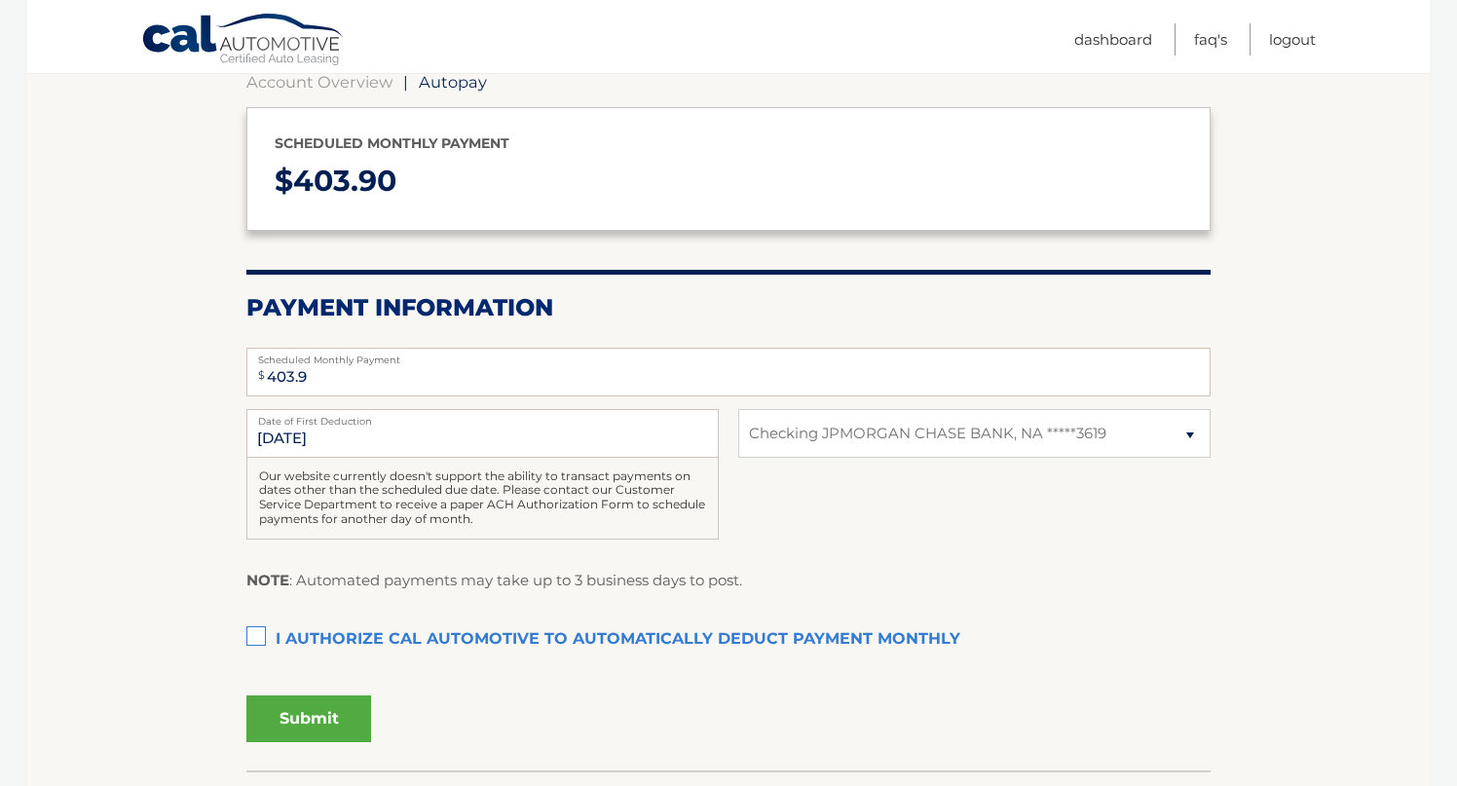
click at [262, 638] on label "I authorize cal automotive to automatically deduct payment monthly This checkbo…" at bounding box center [728, 639] width 964 height 39
click at [0, 0] on input "I authorize cal automotive to automatically deduct payment monthly This checkbo…" at bounding box center [0, 0] width 0 height 0
click at [319, 724] on button "Submit" at bounding box center [308, 718] width 125 height 47
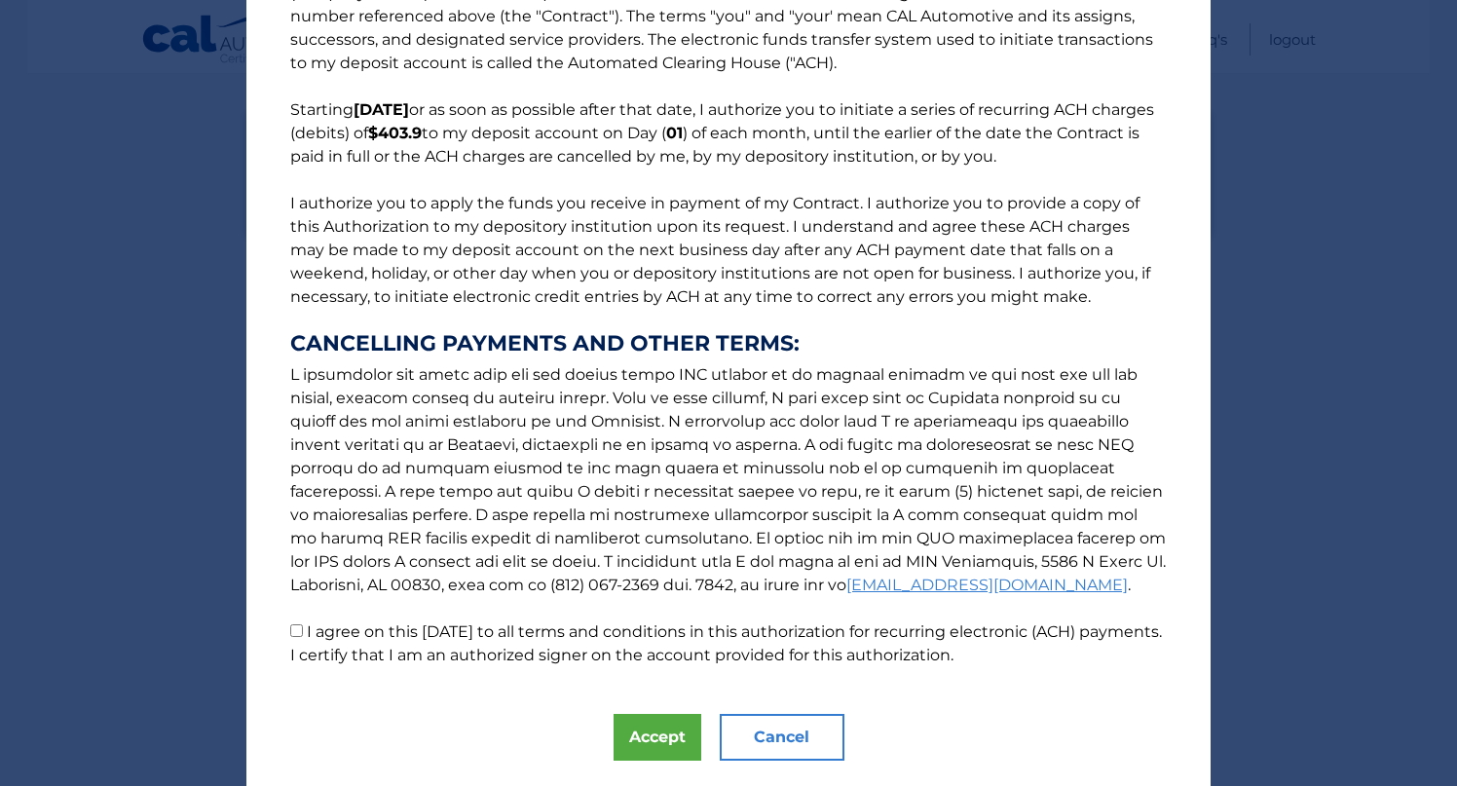
scroll to position [133, 0]
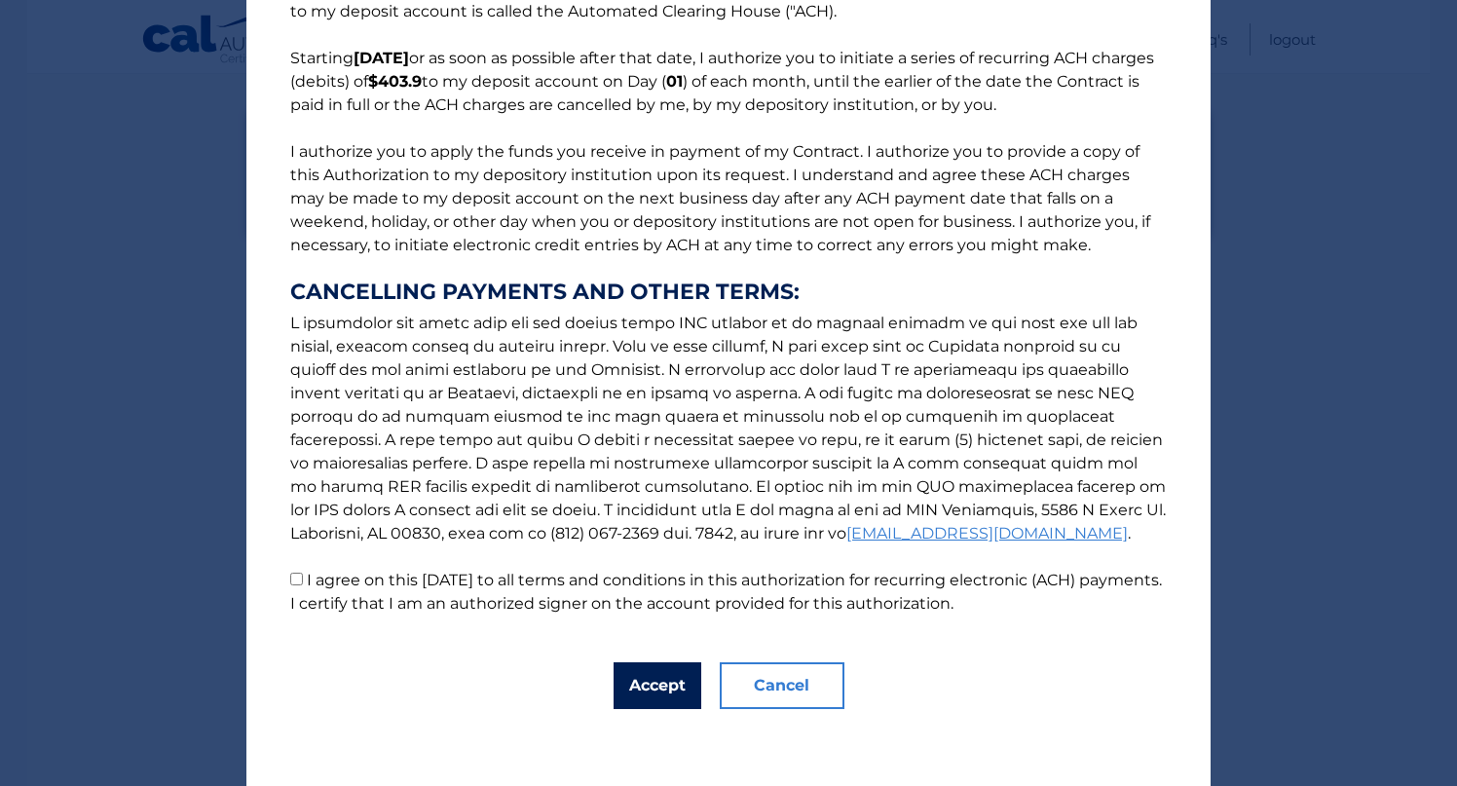
click at [679, 699] on button "Accept" at bounding box center [658, 685] width 88 height 47
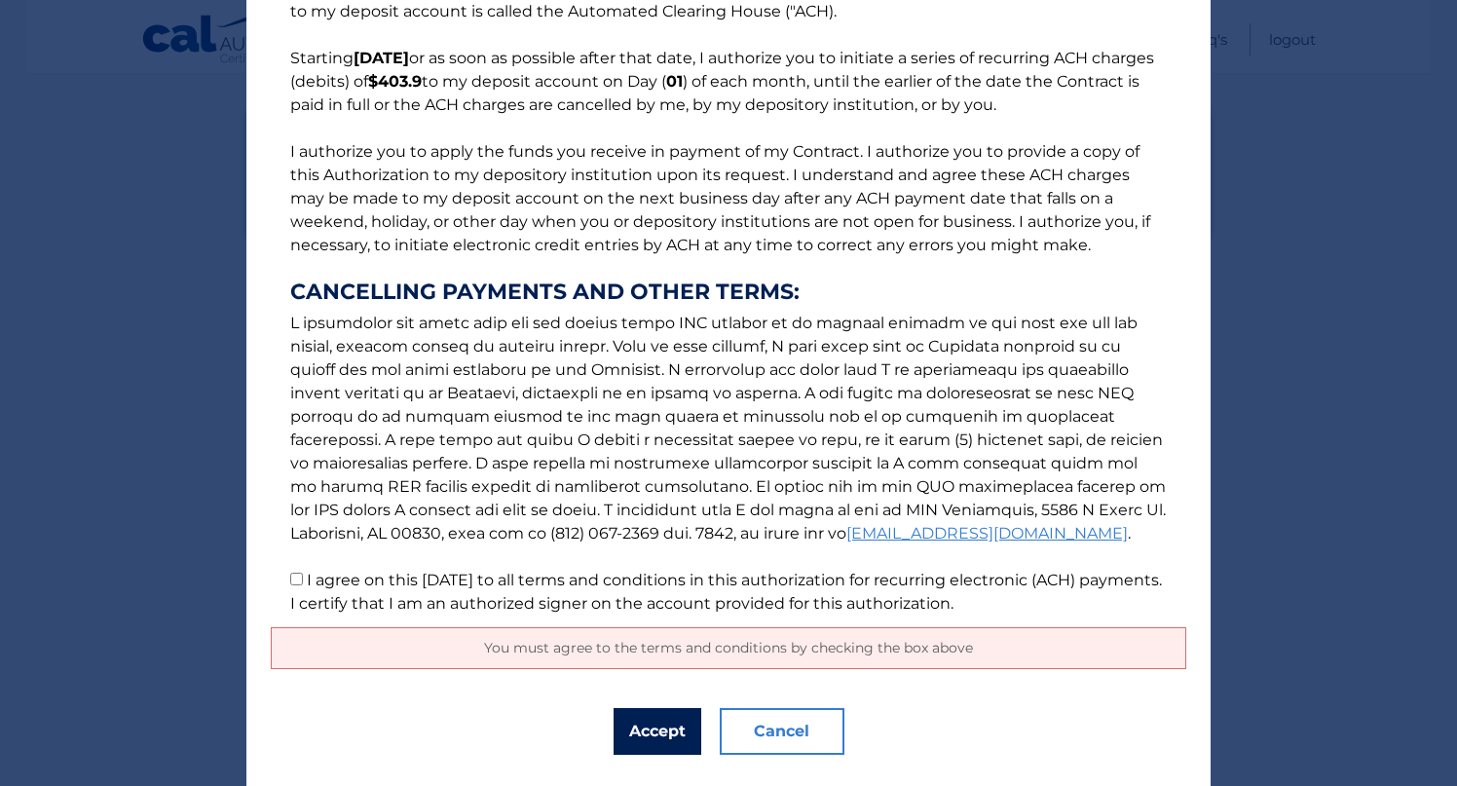
scroll to position [180, 0]
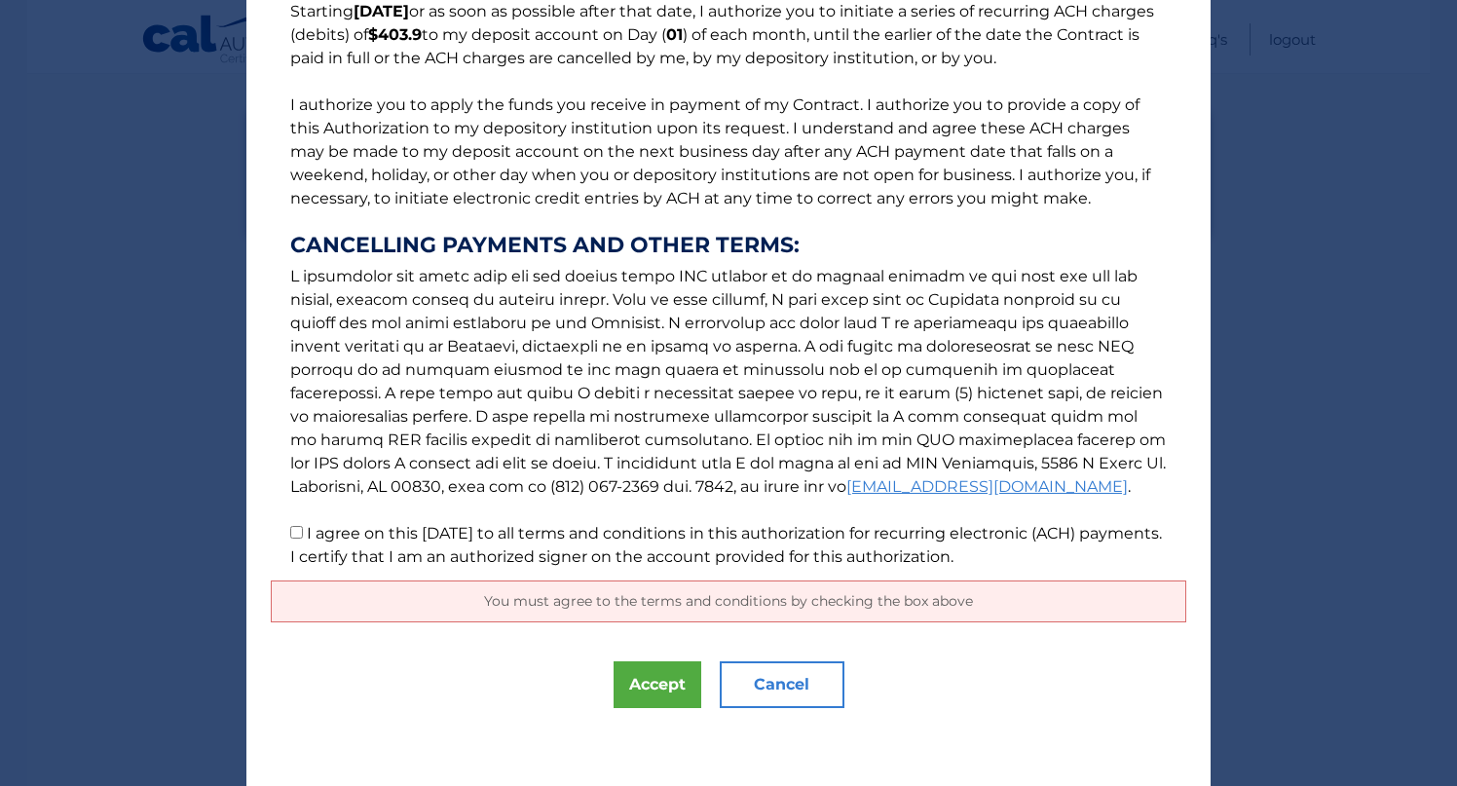
click at [291, 536] on input "I agree on this 09/03/2025 to all terms and conditions in this authorization fo…" at bounding box center [296, 532] width 13 height 13
checkbox input "true"
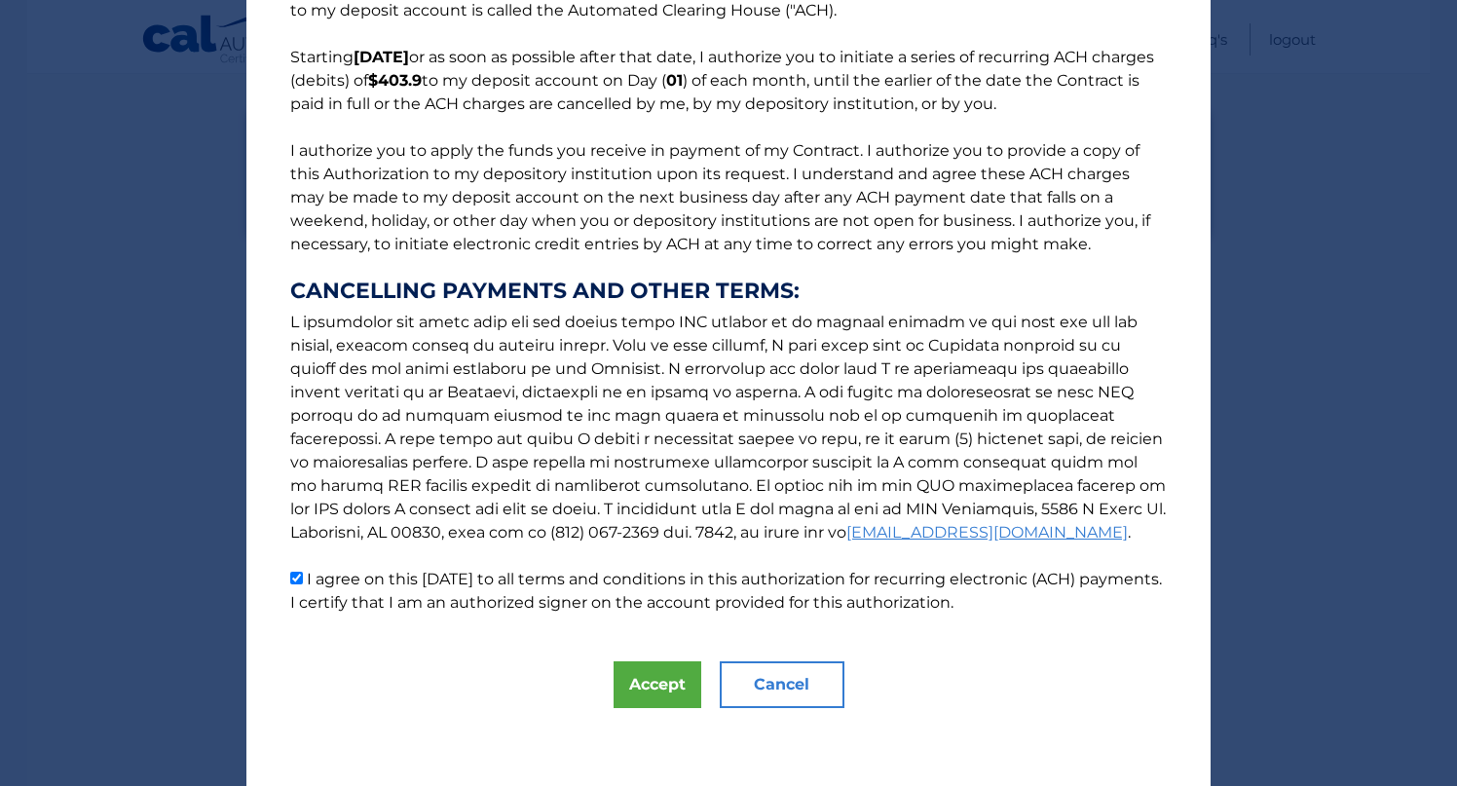
scroll to position [133, 0]
click at [651, 684] on button "Accept" at bounding box center [658, 685] width 88 height 47
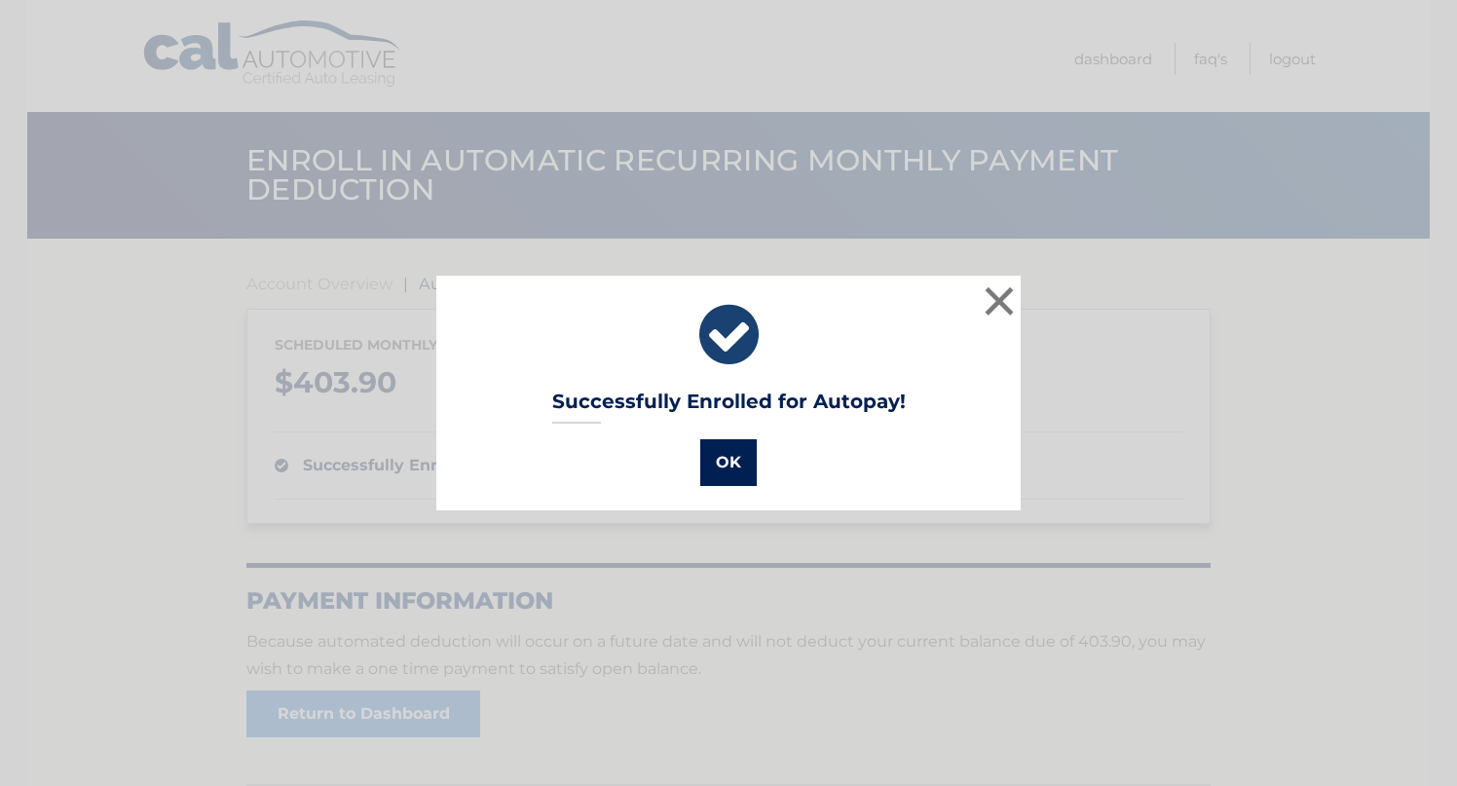
click at [723, 462] on button "OK" at bounding box center [728, 462] width 56 height 47
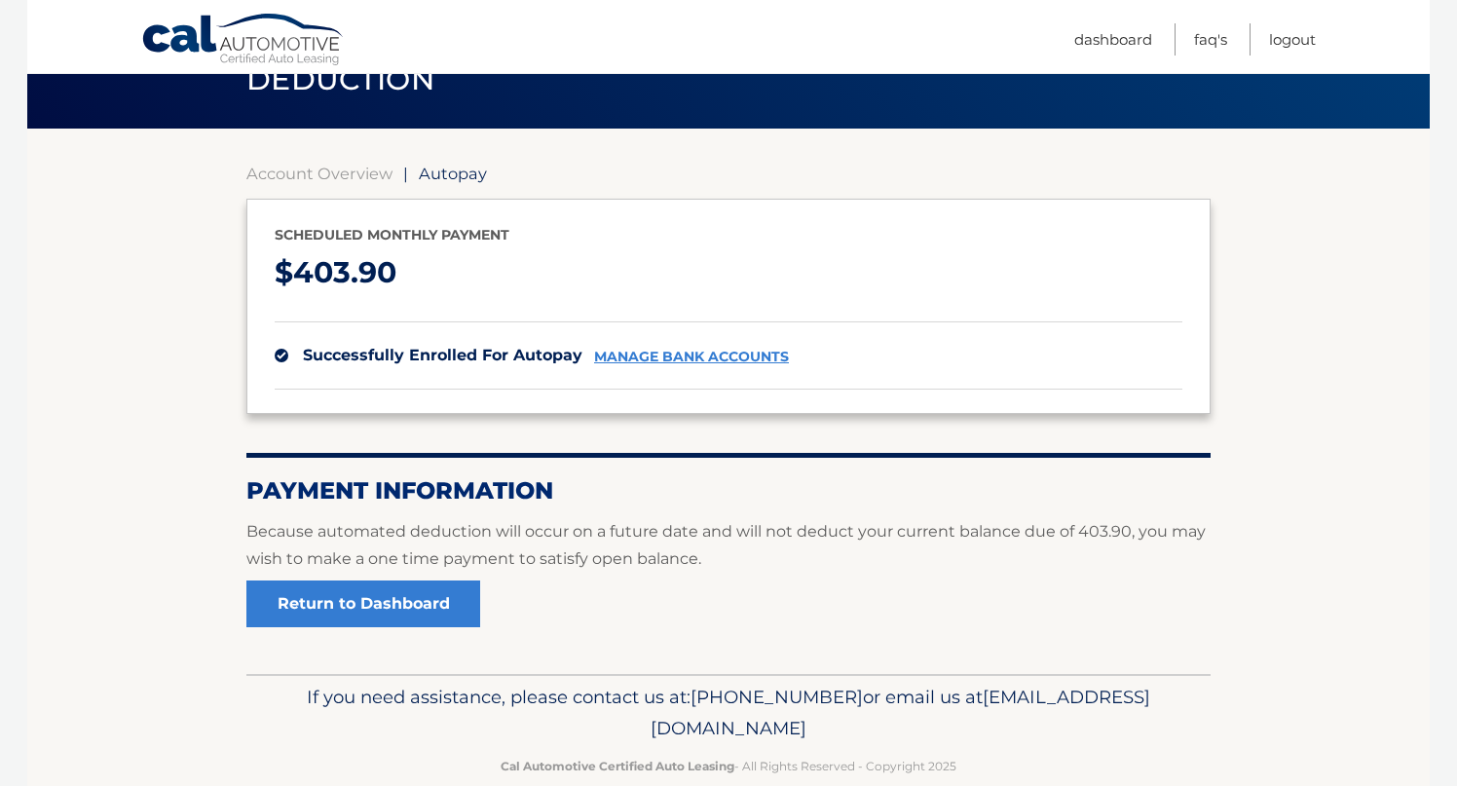
scroll to position [146, 0]
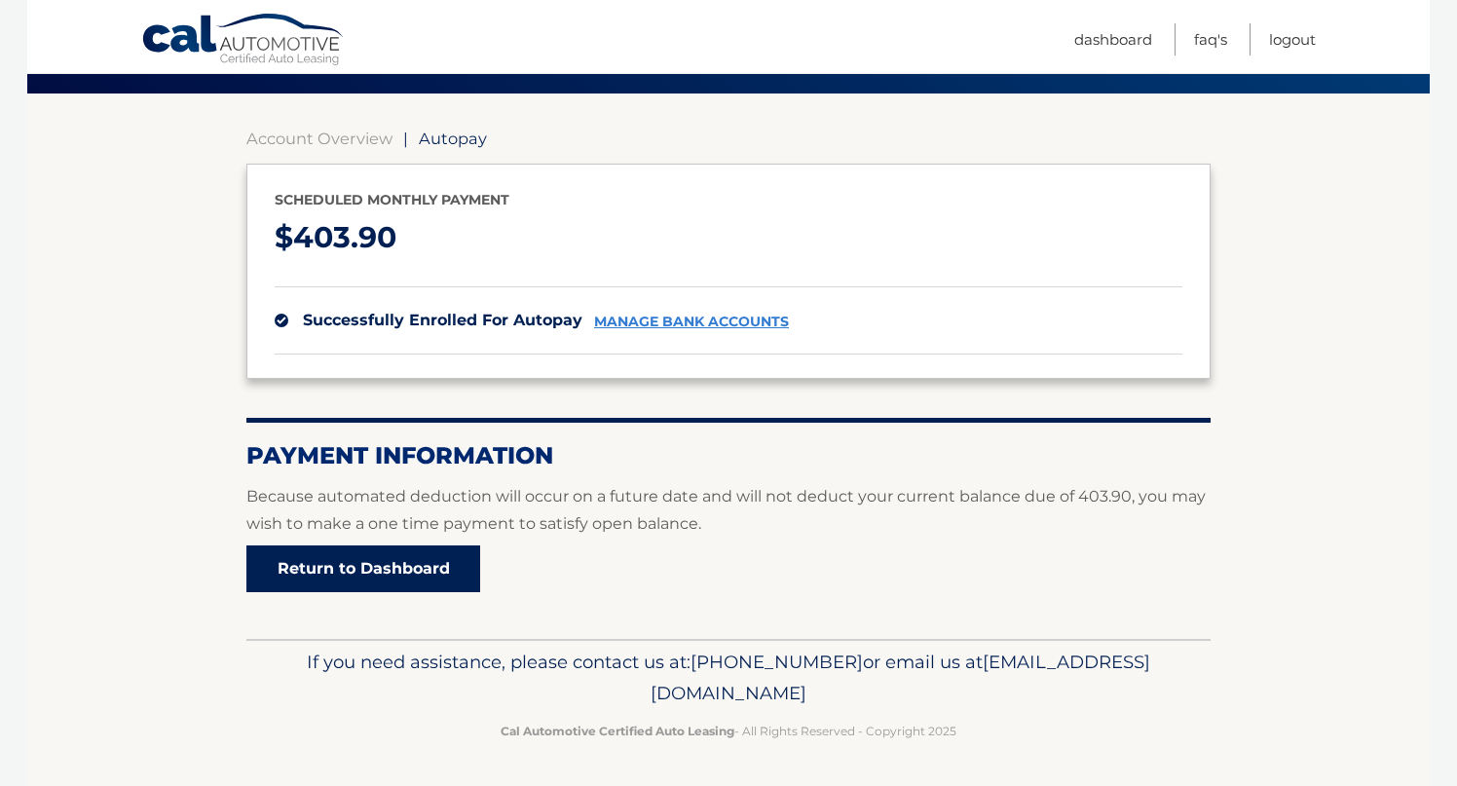
click at [434, 575] on link "Return to Dashboard" at bounding box center [363, 568] width 234 height 47
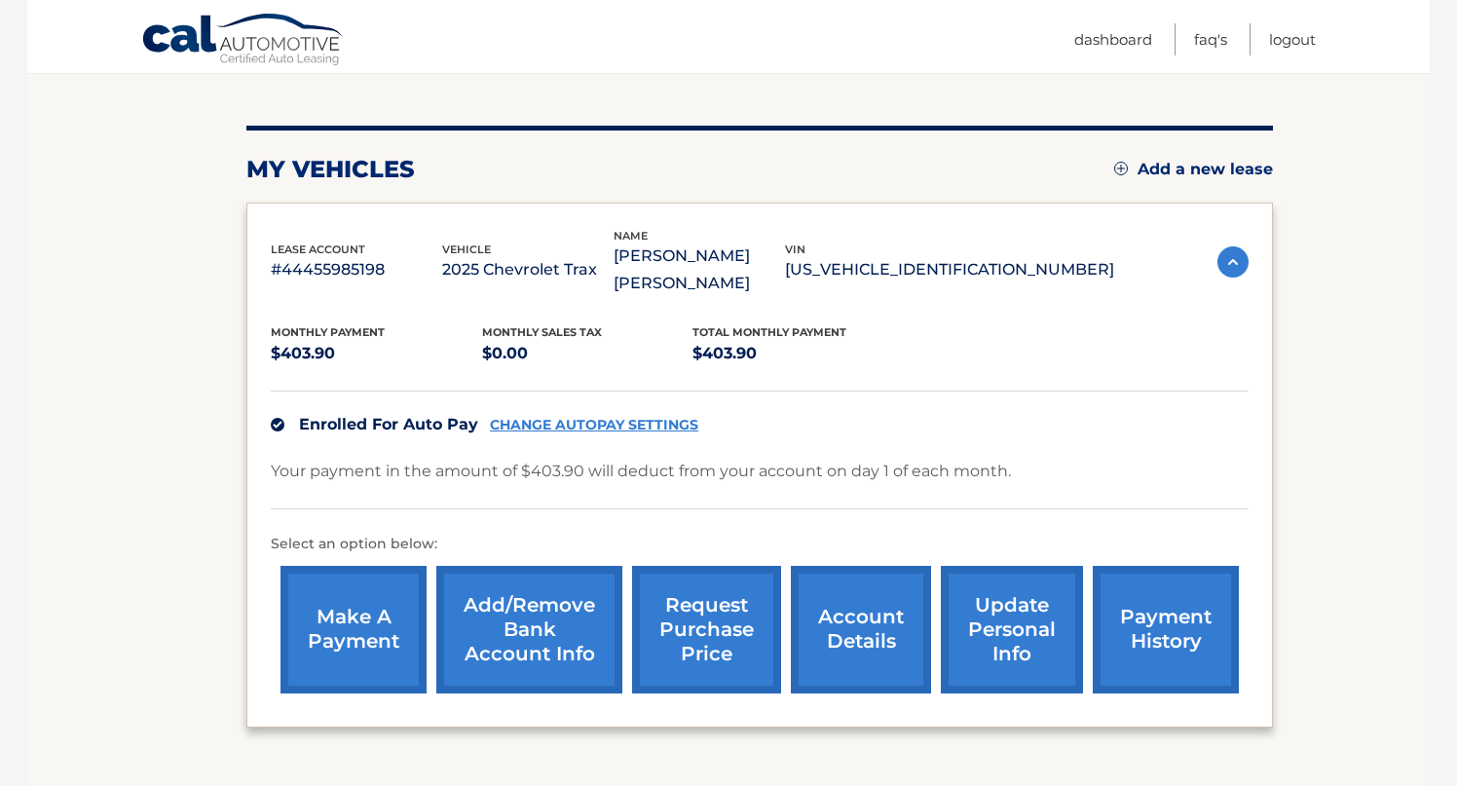
scroll to position [202, 0]
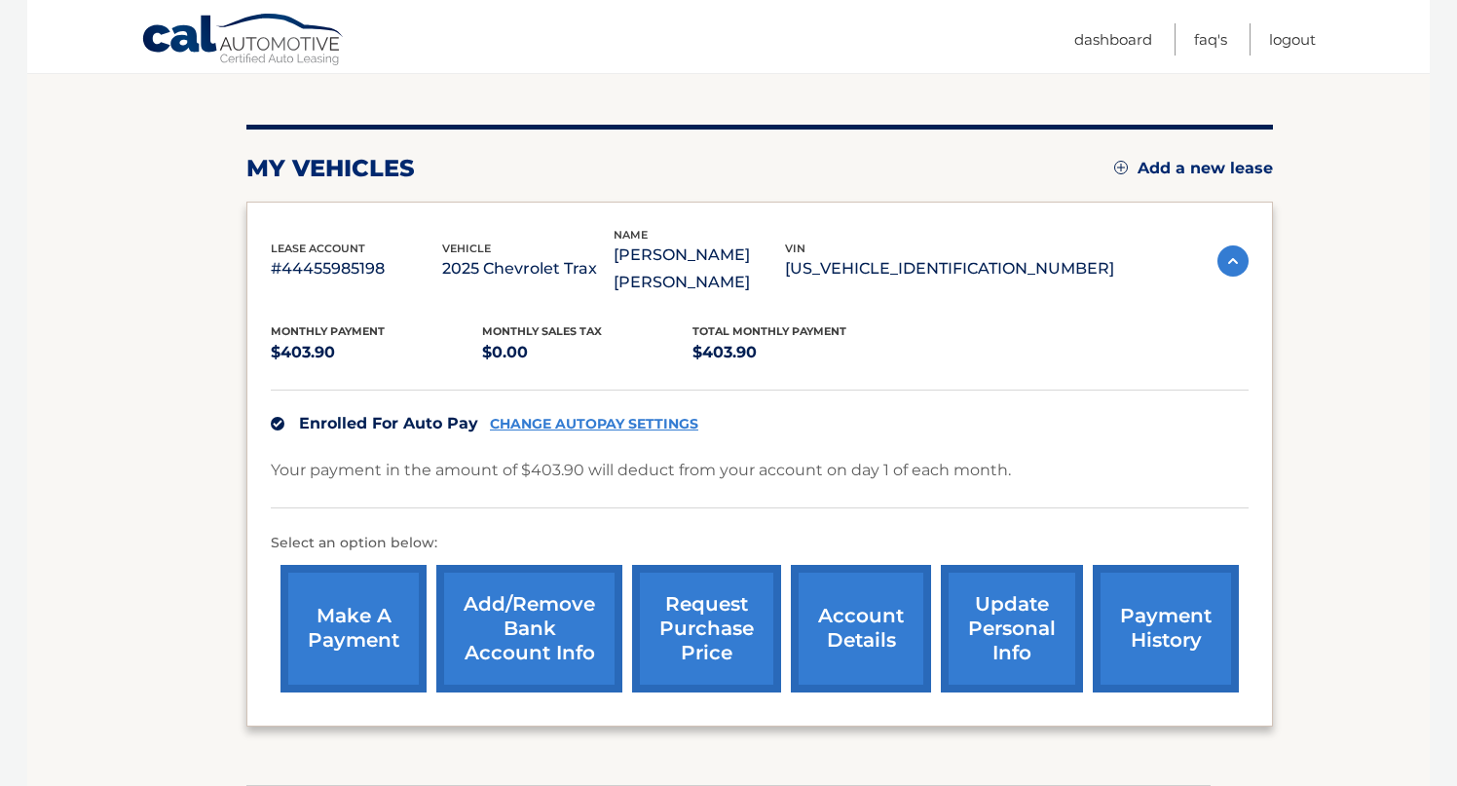
click at [367, 590] on link "make a payment" at bounding box center [354, 629] width 146 height 128
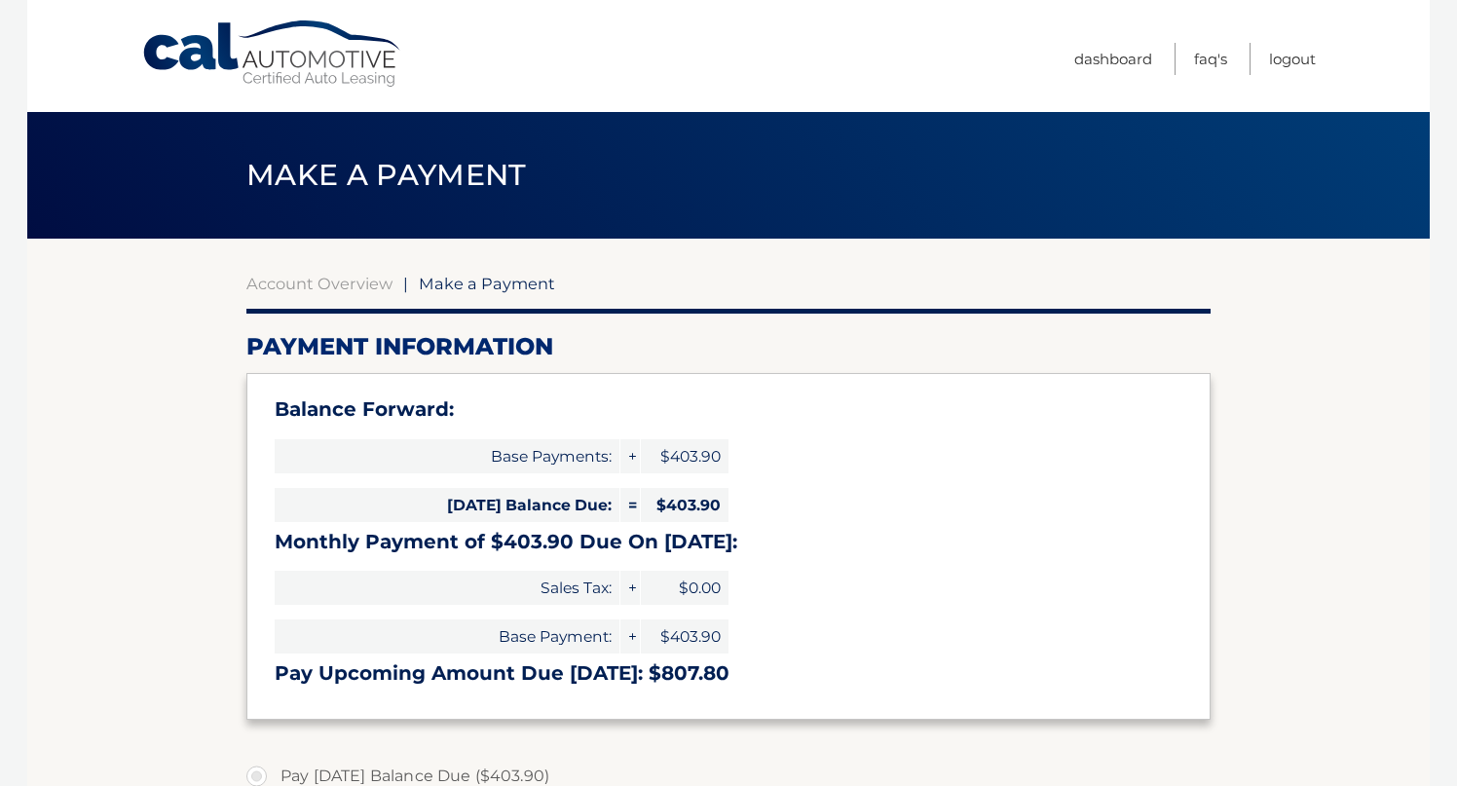
select select "ZTg5ODVmOGMtYTk5OC00ZDBhLWIwNjQtMjdkZjJmZWFiNmIw"
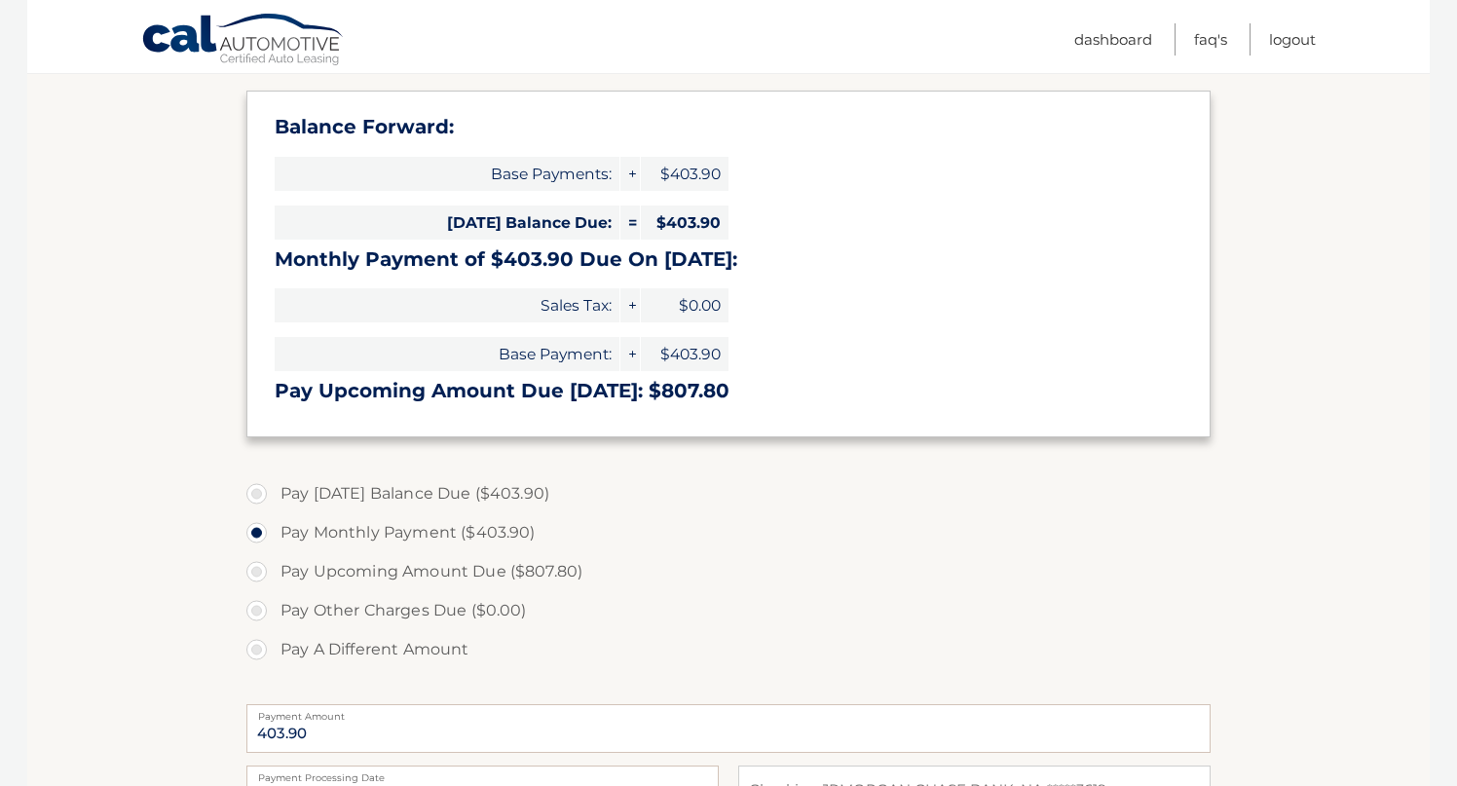
scroll to position [283, 0]
click at [374, 496] on label "Pay [DATE] Balance Due ($403.90)" at bounding box center [728, 492] width 964 height 39
click at [274, 496] on input "Pay Today's Balance Due ($403.90)" at bounding box center [263, 488] width 19 height 31
radio input "true"
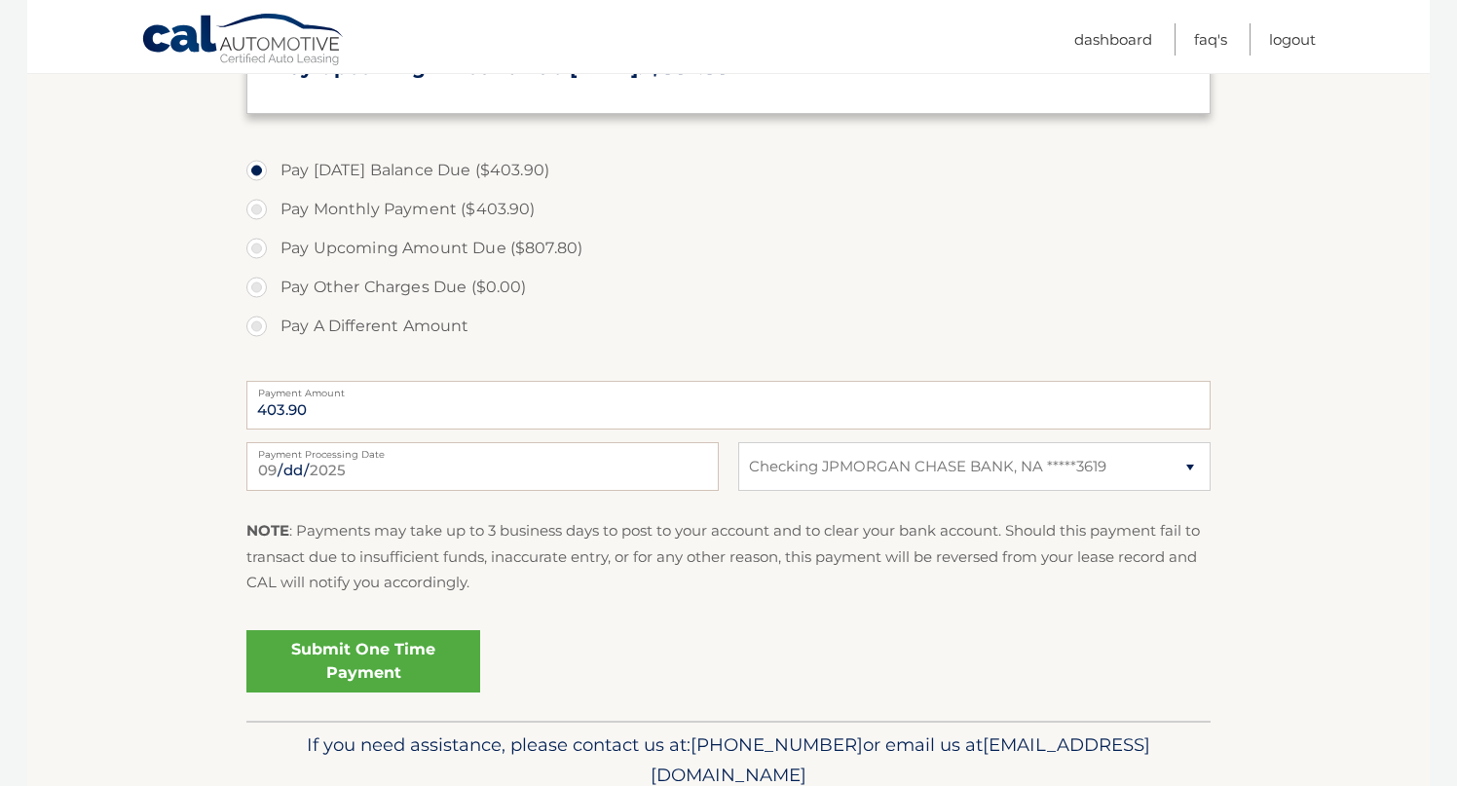
scroll to position [613, 0]
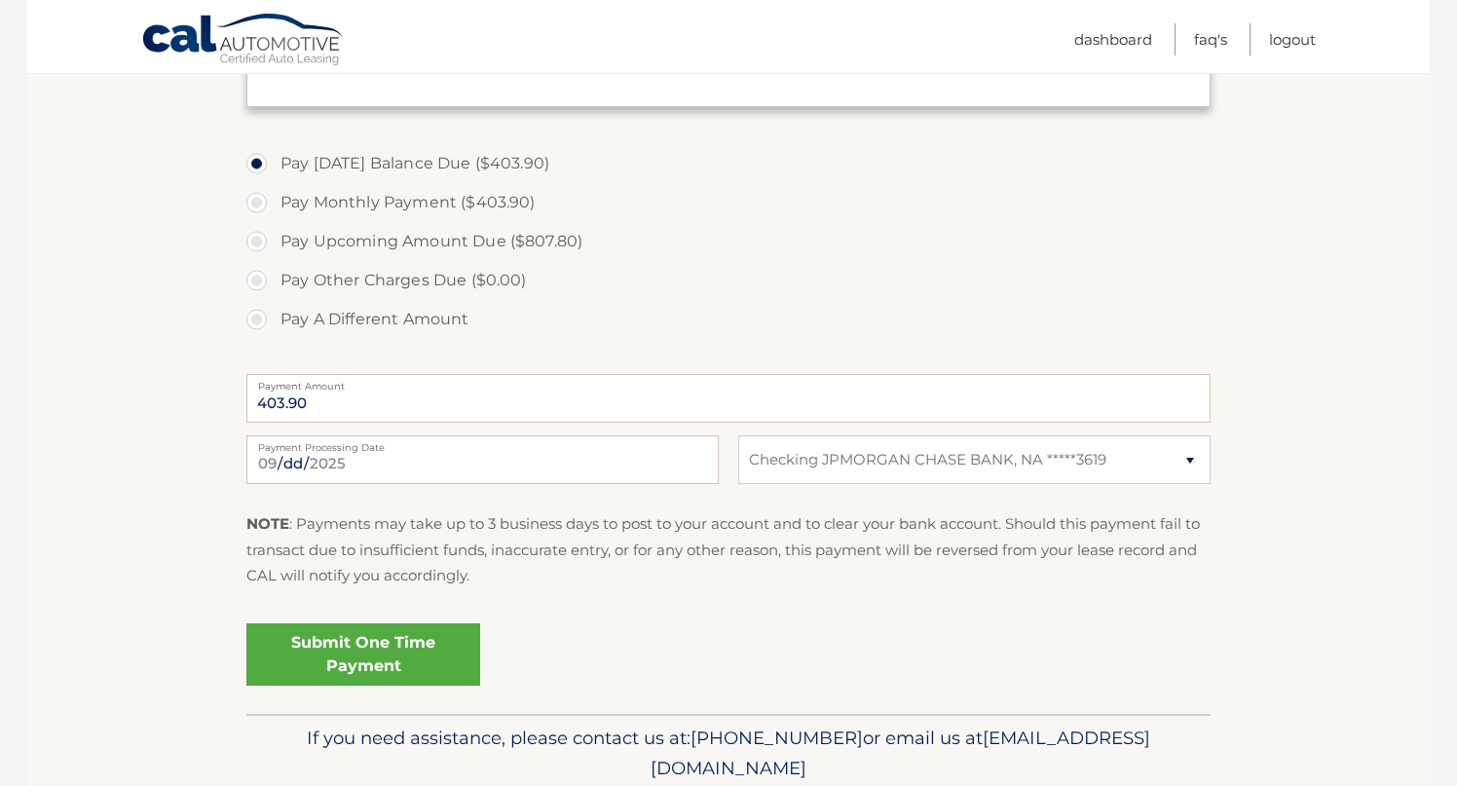
click at [343, 665] on link "Submit One Time Payment" at bounding box center [363, 654] width 234 height 62
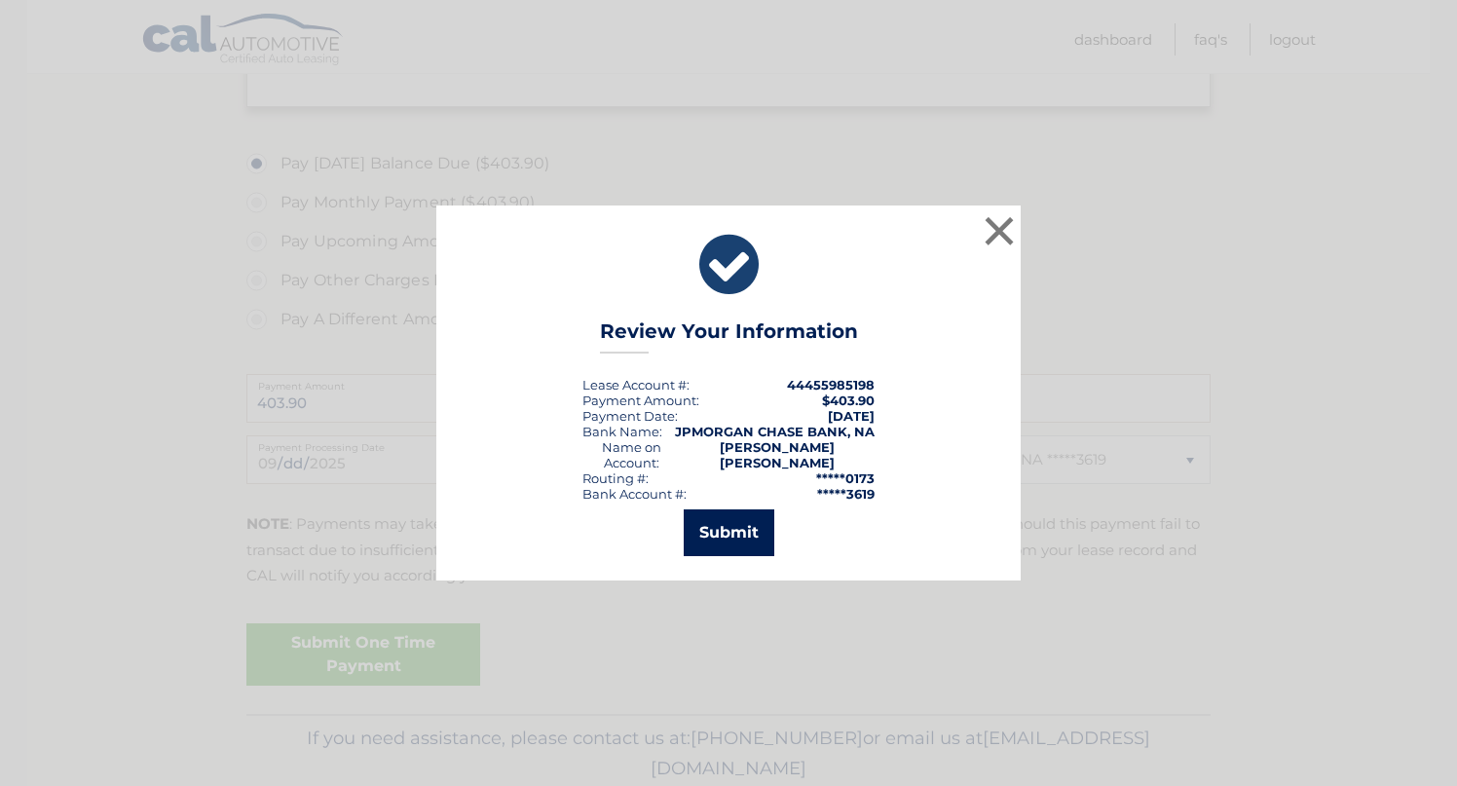
click at [725, 530] on button "Submit" at bounding box center [729, 532] width 91 height 47
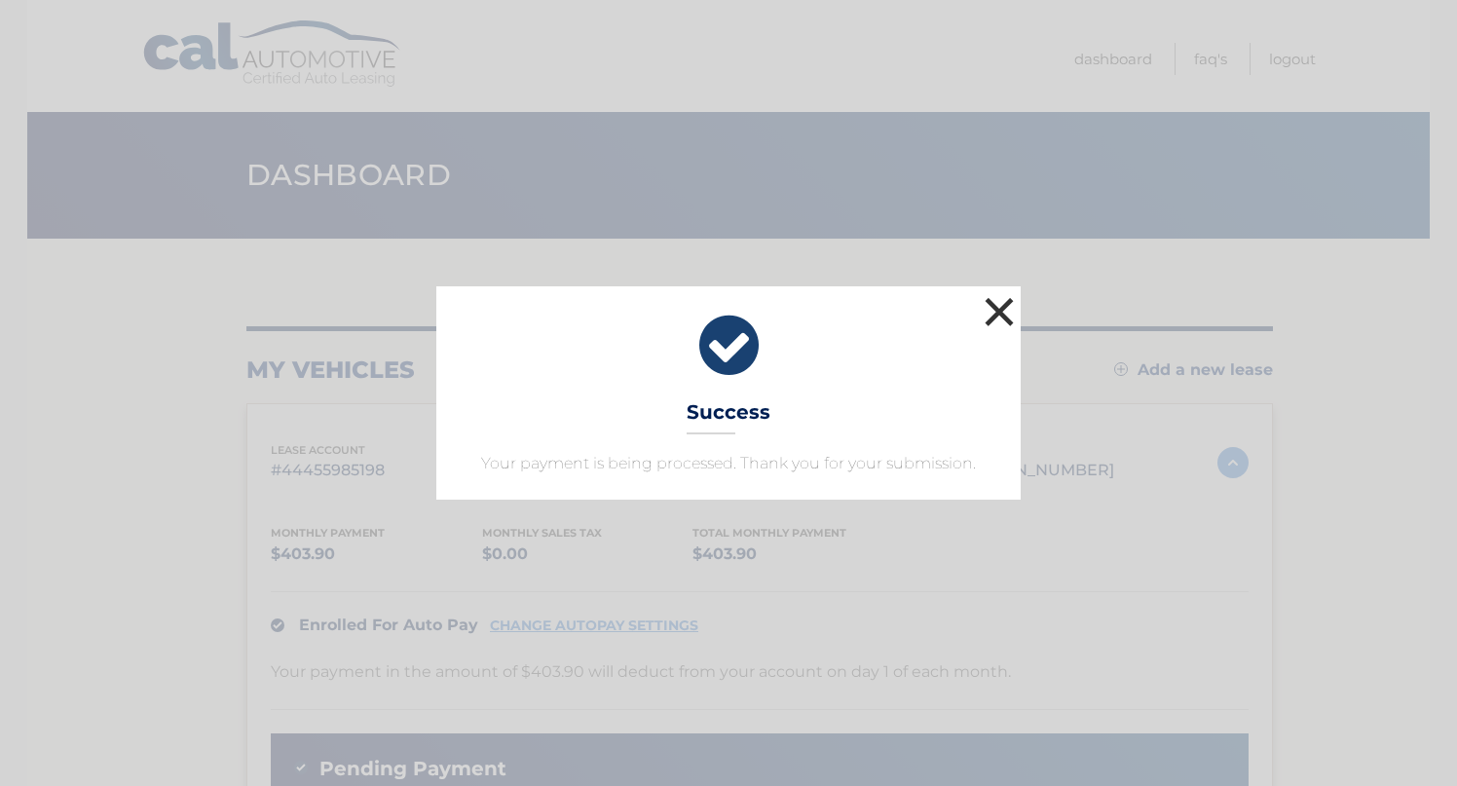
click at [996, 319] on button "×" at bounding box center [999, 311] width 39 height 39
